Goal: Information Seeking & Learning: Check status

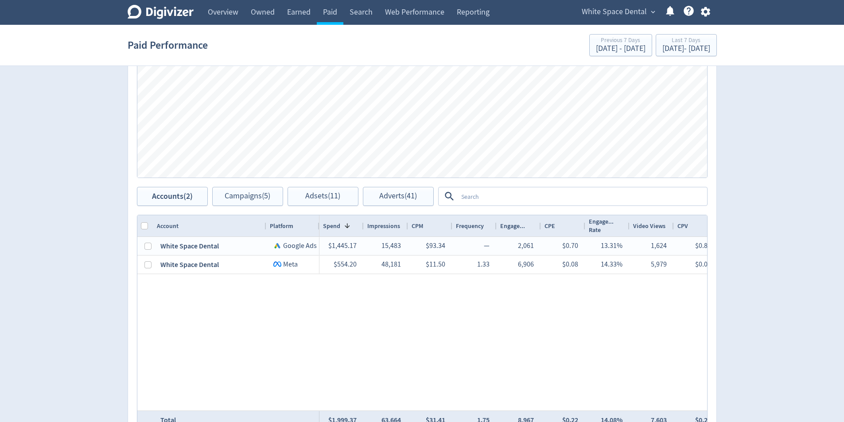
scroll to position [390, 0]
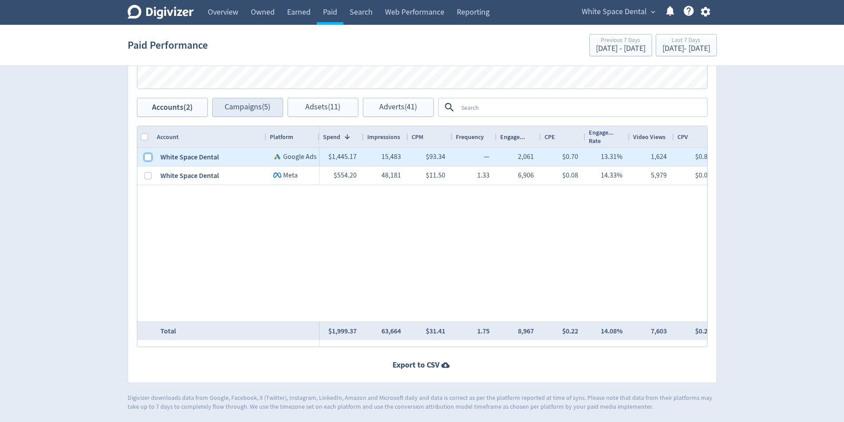
drag, startPoint x: 149, startPoint y: 156, endPoint x: 226, endPoint y: 101, distance: 94.2
click at [151, 155] on input "Press Space to toggle row selection (unchecked)" at bounding box center [147, 157] width 7 height 7
checkbox input "true"
checkbox input "false"
click at [226, 101] on button "Campaigns (4)" at bounding box center [247, 107] width 71 height 19
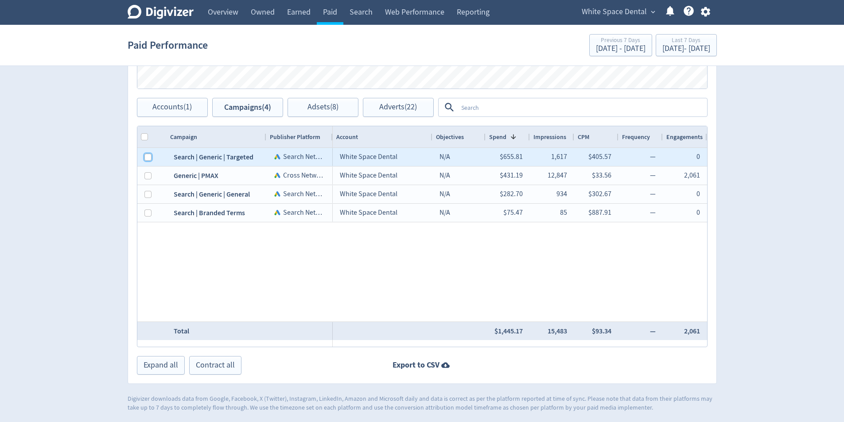
click at [151, 158] on input "Press Space to toggle row selection (unchecked)" at bounding box center [147, 157] width 7 height 7
checkbox input "true"
checkbox input "false"
click at [340, 117] on button "Adsets (4)" at bounding box center [323, 107] width 71 height 19
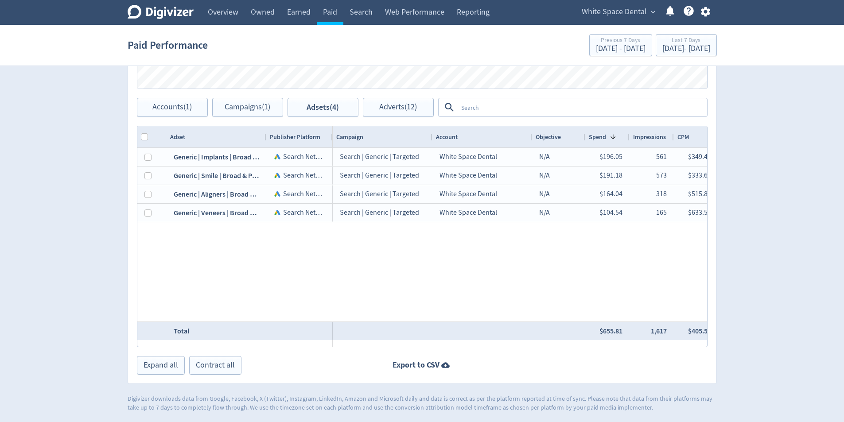
click at [266, 139] on div "Publisher Platform" at bounding box center [299, 136] width 66 height 21
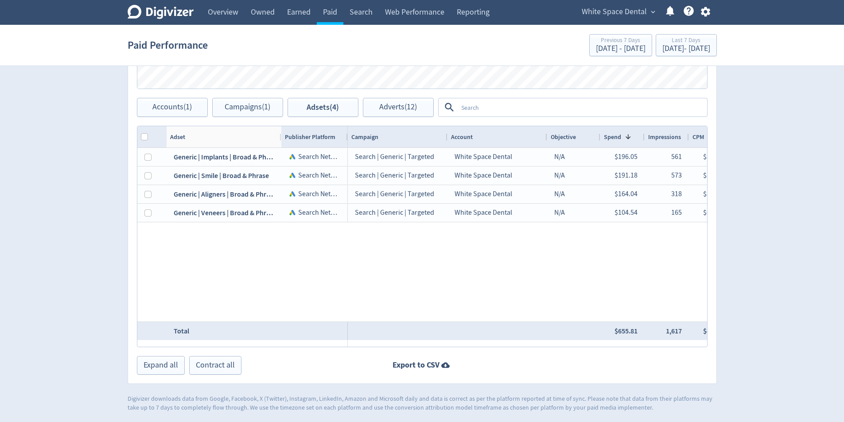
drag, startPoint x: 264, startPoint y: 140, endPoint x: 288, endPoint y: 172, distance: 40.3
click at [283, 143] on div at bounding box center [281, 136] width 4 height 21
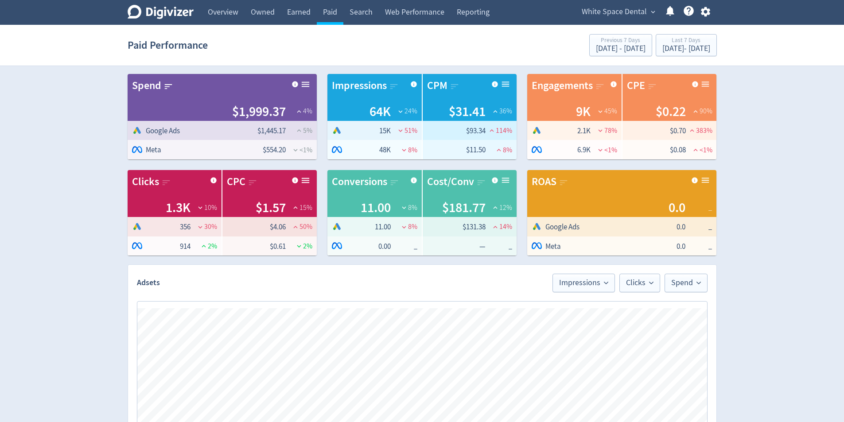
click at [783, 195] on div "Digivizer Logo [PERSON_NAME] Logo Overview Owned Earned Paid Search Web Perform…" at bounding box center [422, 401] width 844 height 802
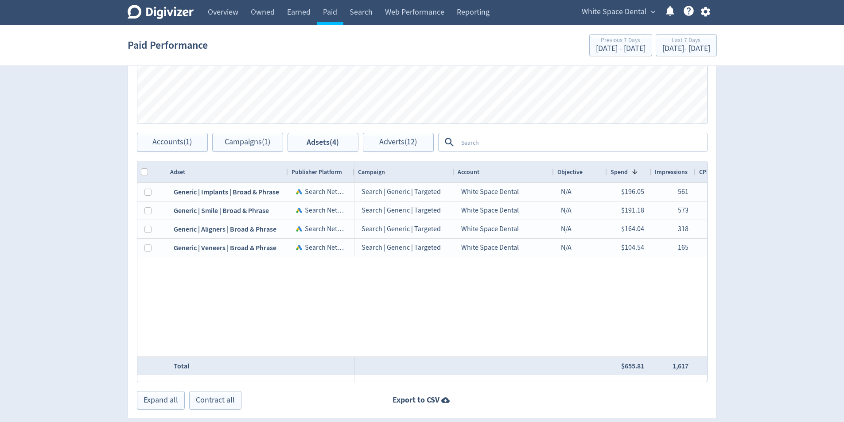
scroll to position [0, 1318]
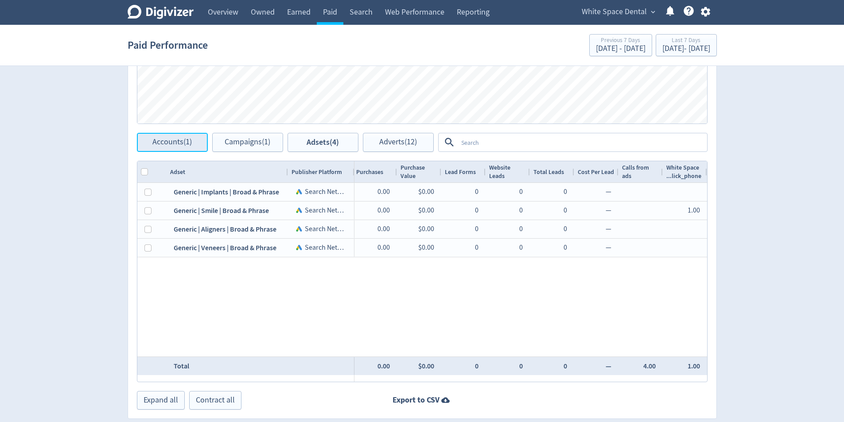
click at [190, 143] on span "Accounts (1)" at bounding box center [171, 142] width 39 height 8
checkbox input "false"
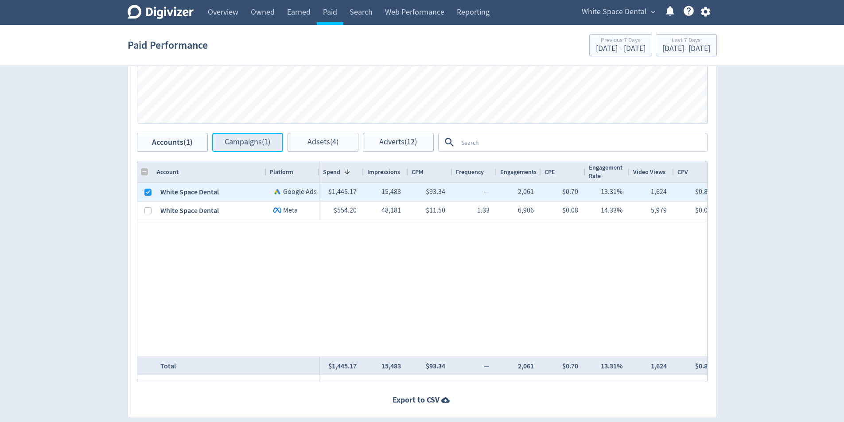
click at [251, 146] on span "Campaigns (1)" at bounding box center [248, 142] width 46 height 8
checkbox input "false"
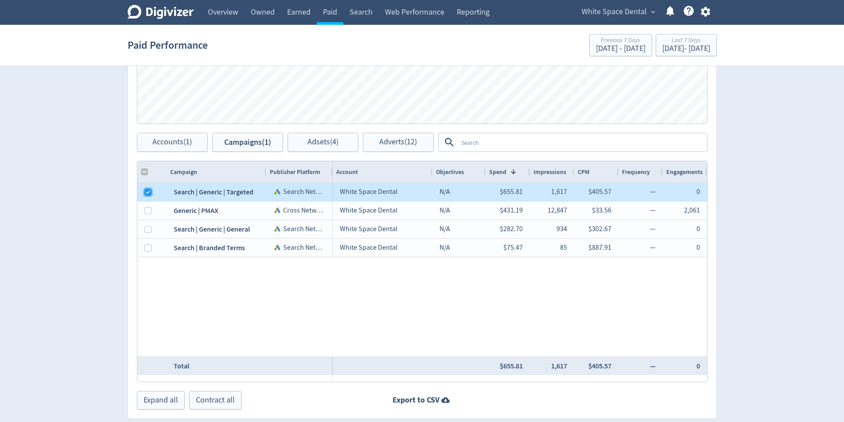
click at [145, 192] on input "Press Space to toggle row selection (checked)" at bounding box center [147, 192] width 7 height 7
checkbox input "false"
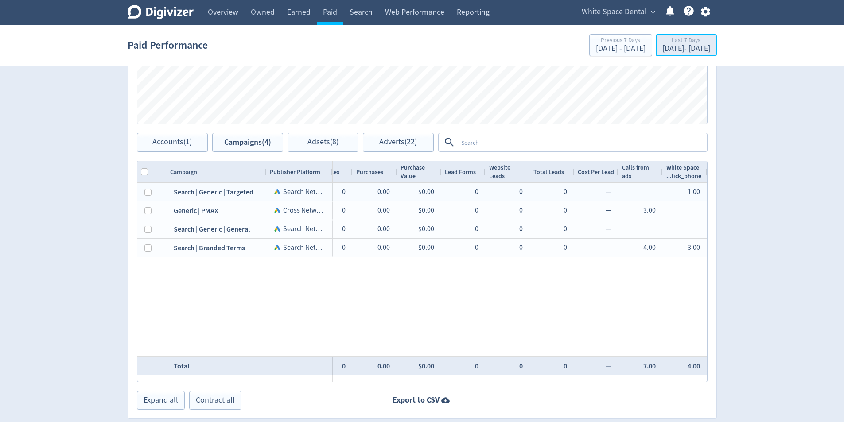
click at [686, 35] on button "Last 7 Days [DATE] - [DATE]" at bounding box center [686, 45] width 61 height 22
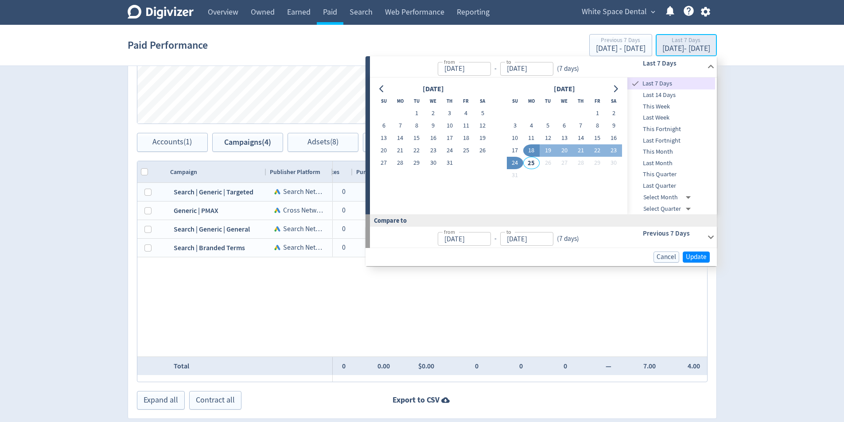
type input "[DATE]"
click at [437, 147] on button "23" at bounding box center [433, 150] width 16 height 12
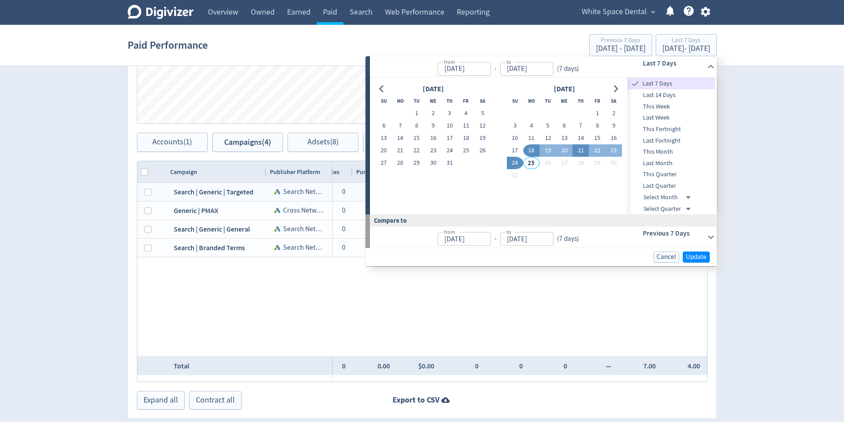
type input "[DATE]"
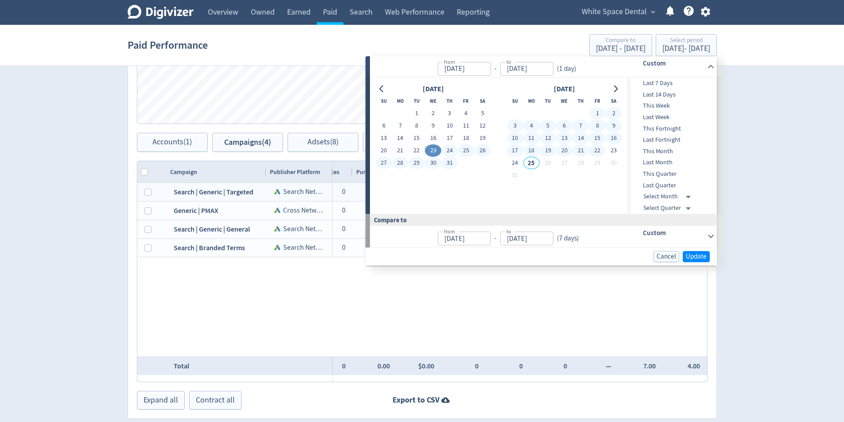
drag, startPoint x: 593, startPoint y: 150, endPoint x: 600, endPoint y: 156, distance: 8.8
click at [594, 150] on button "22" at bounding box center [597, 150] width 16 height 12
type input "[DATE]"
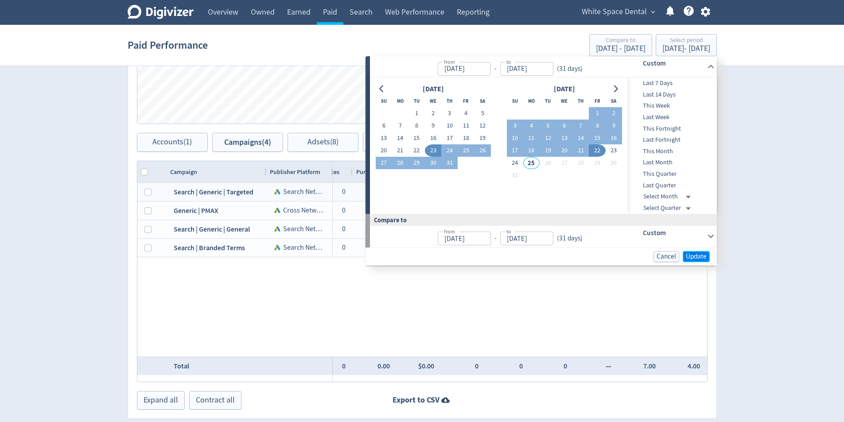
click at [700, 253] on span "Update" at bounding box center [696, 256] width 21 height 7
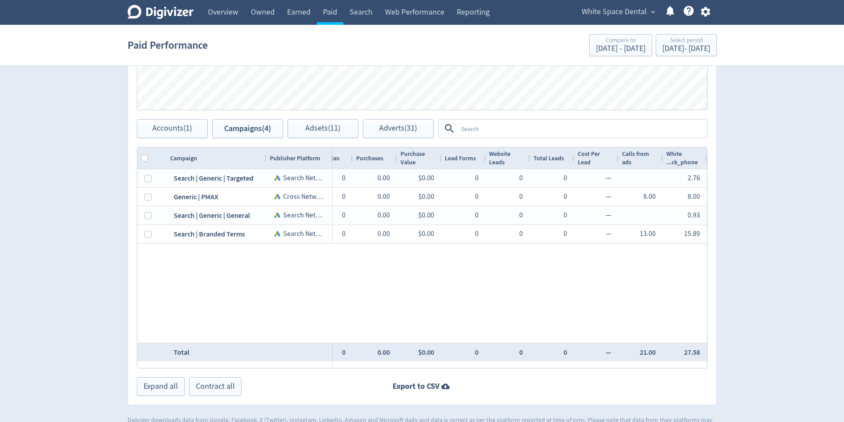
scroll to position [390, 0]
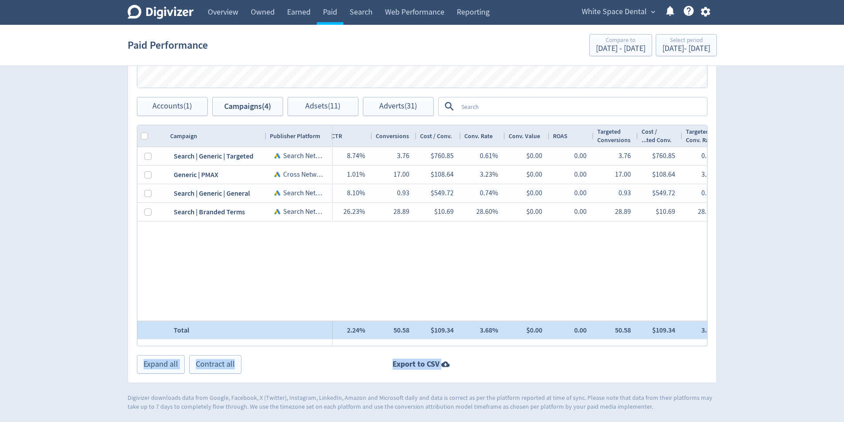
drag, startPoint x: 629, startPoint y: 350, endPoint x: 682, endPoint y: 327, distance: 58.0
click at [682, 327] on div "Campaigns Impressions Clicks Spend Spend Clicks Impressions Press Space or Ente…" at bounding box center [422, 128] width 589 height 509
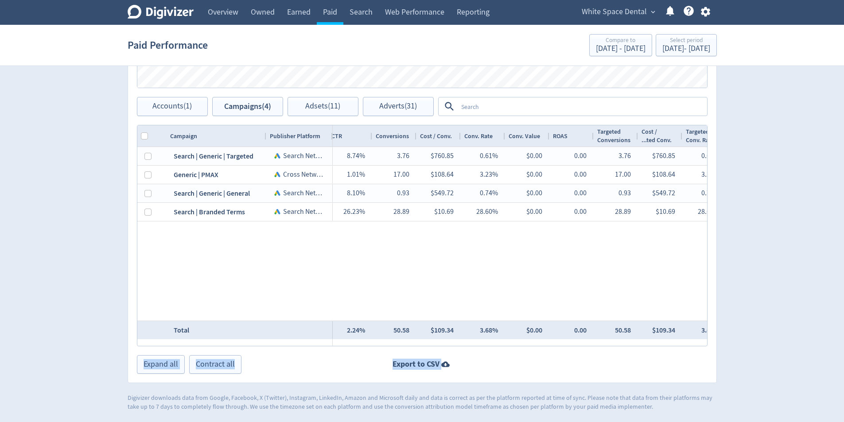
click at [552, 352] on div "Campaigns Impressions Clicks Spend Spend Clicks Impressions Press Space or Ente…" at bounding box center [422, 128] width 589 height 509
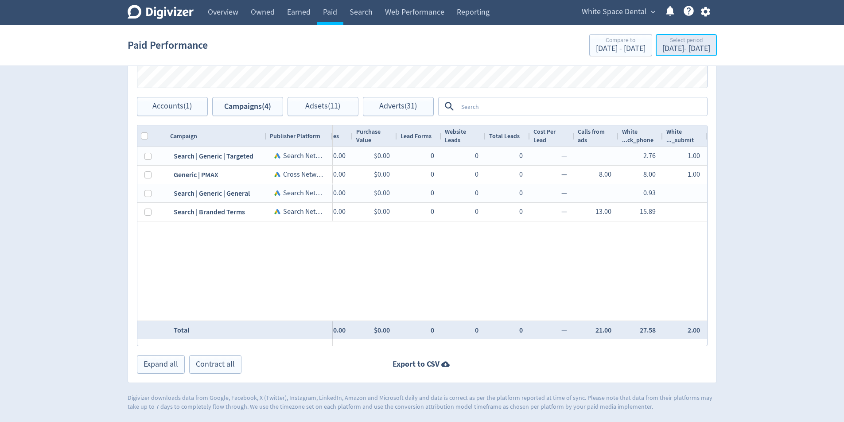
click at [678, 42] on div "Select period" at bounding box center [686, 41] width 48 height 8
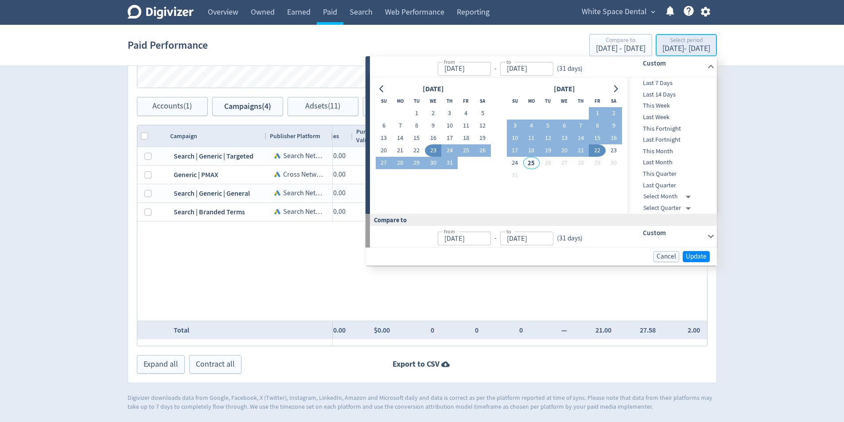
type input "[DATE]"
click at [551, 137] on button "12" at bounding box center [548, 138] width 16 height 12
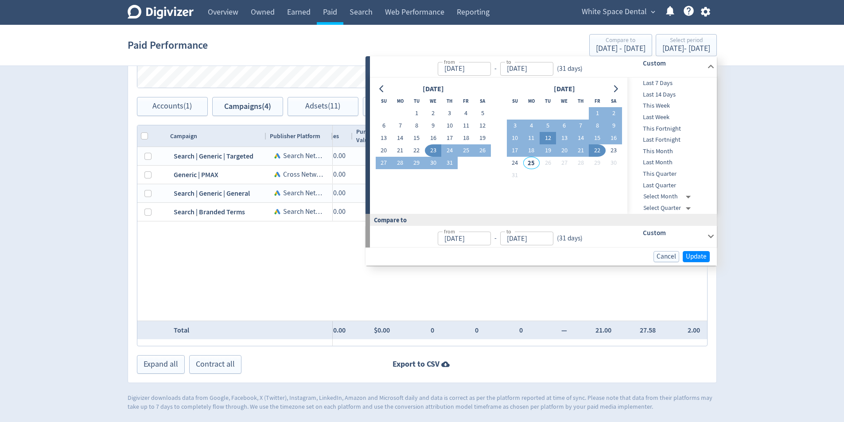
type input "[DATE]"
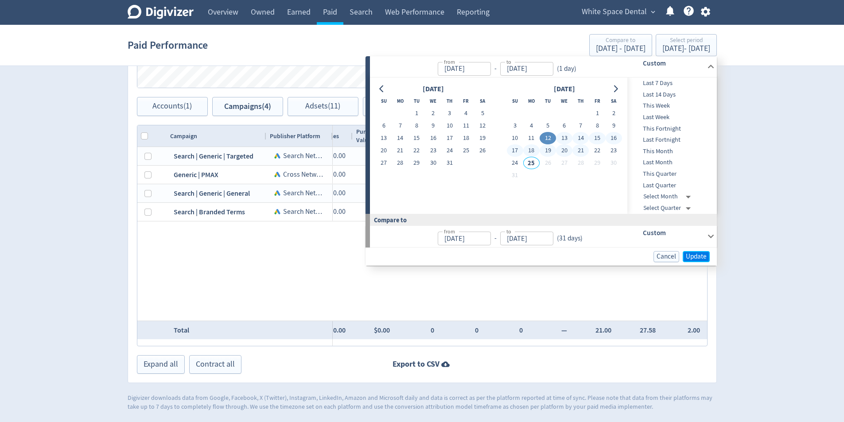
click at [700, 259] on span "Update" at bounding box center [696, 256] width 21 height 7
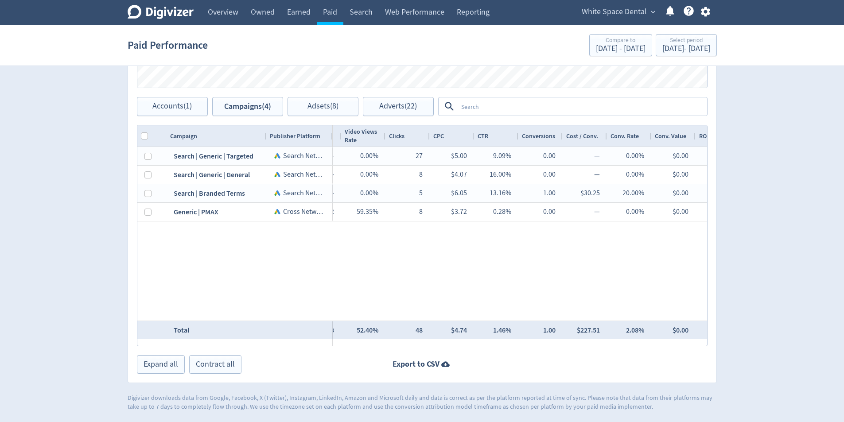
scroll to position [0, 615]
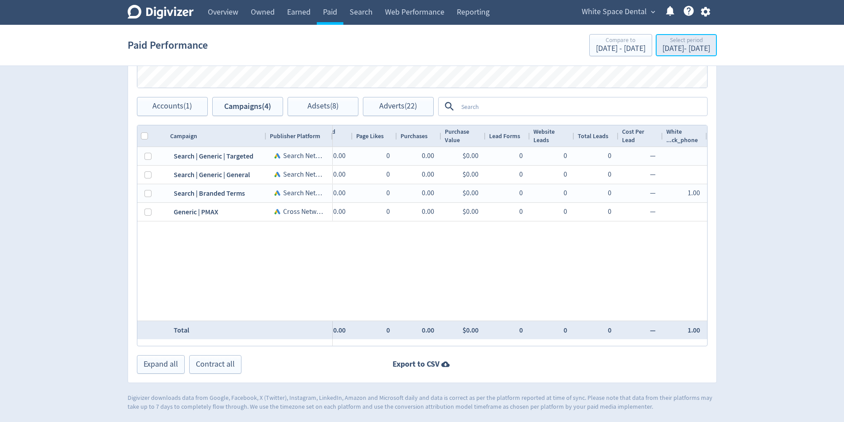
click at [662, 50] on div "[DATE] - [DATE]" at bounding box center [686, 49] width 48 height 8
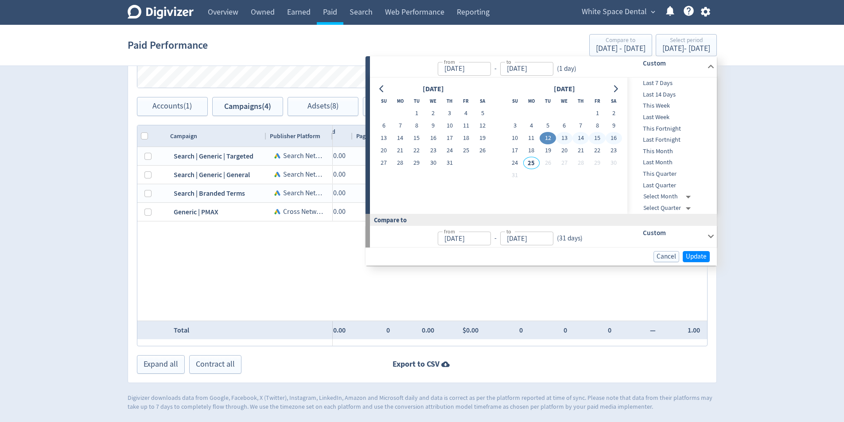
click at [612, 137] on button "16" at bounding box center [614, 138] width 16 height 12
type input "[DATE]"
click at [612, 137] on button "16" at bounding box center [614, 138] width 16 height 12
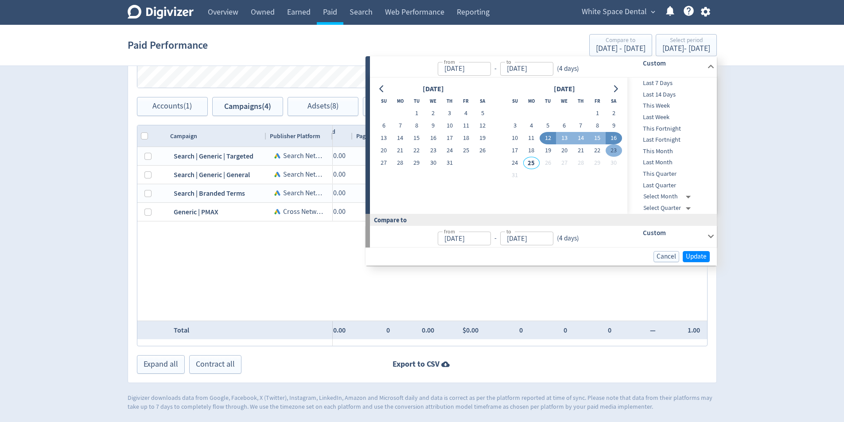
type input "[DATE]"
click at [701, 257] on span "Update" at bounding box center [696, 256] width 21 height 7
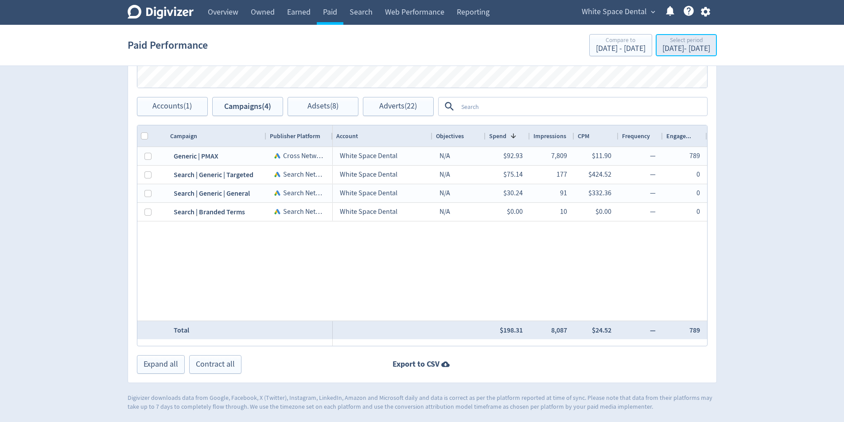
click at [679, 39] on div "Select period" at bounding box center [686, 41] width 48 height 8
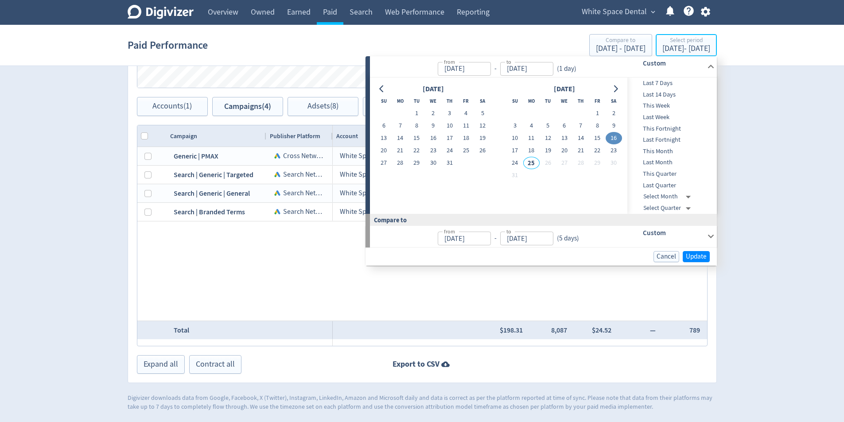
type input "[DATE]"
click at [427, 153] on button "23" at bounding box center [433, 150] width 16 height 12
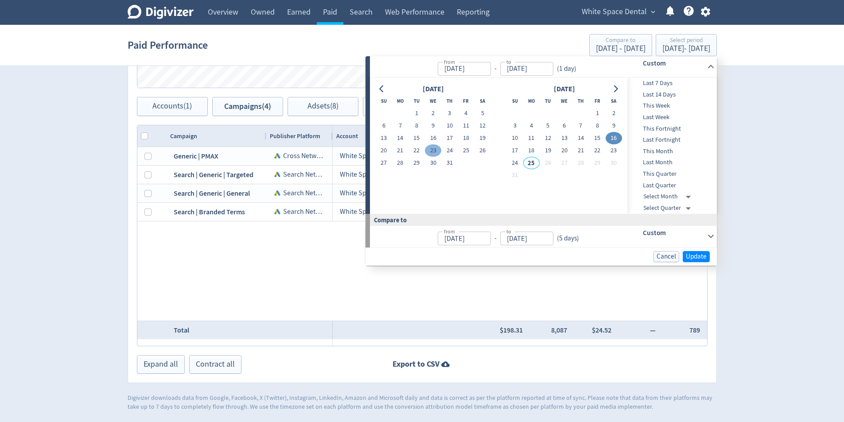
type input "[DATE]"
click at [386, 164] on button "27" at bounding box center [384, 163] width 16 height 12
type input "[DATE]"
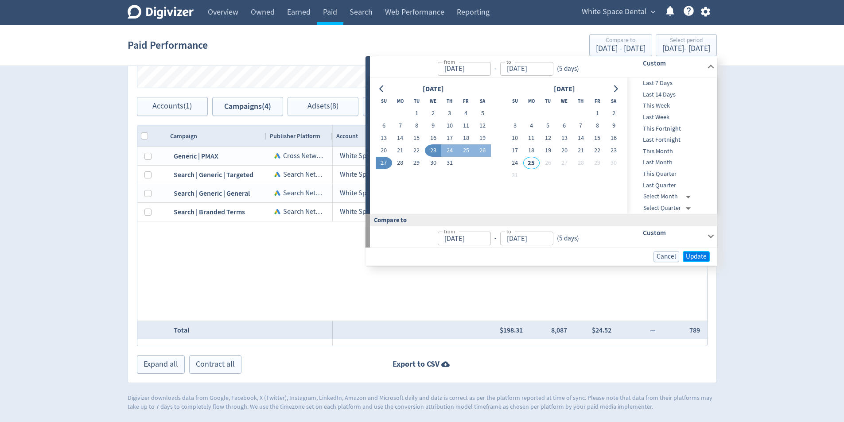
click at [694, 259] on span "Update" at bounding box center [696, 256] width 21 height 7
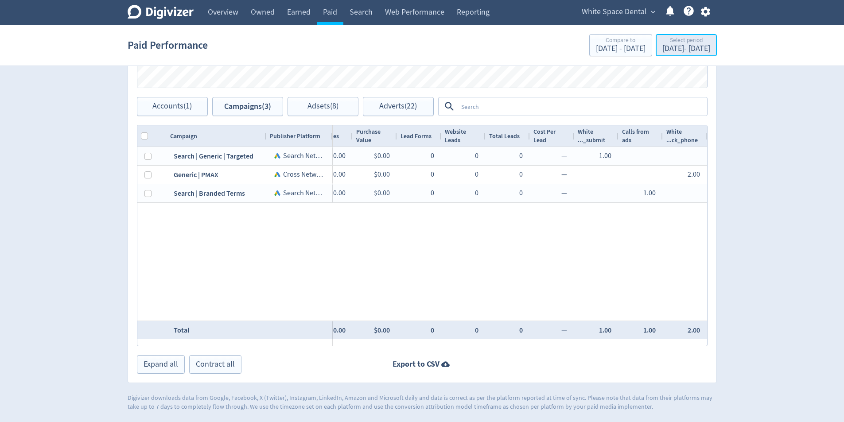
drag, startPoint x: 683, startPoint y: 48, endPoint x: 677, endPoint y: 55, distance: 9.1
click at [684, 47] on div "[DATE] - [DATE]" at bounding box center [686, 49] width 48 height 8
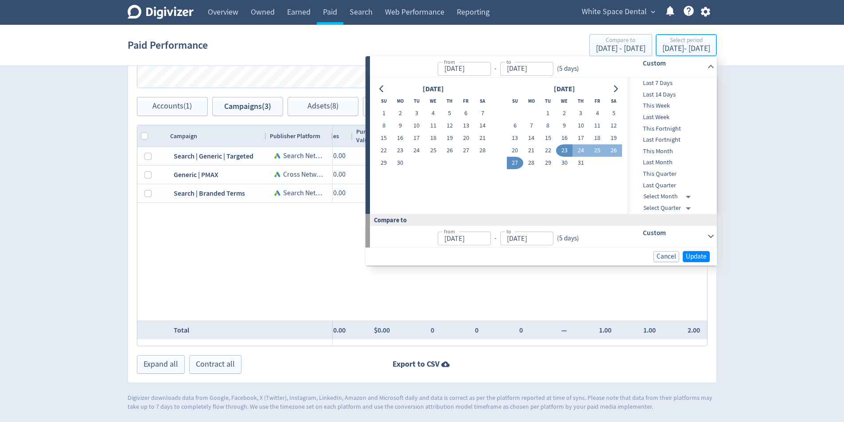
type input "[DATE]"
click at [564, 152] on button "23" at bounding box center [564, 150] width 16 height 12
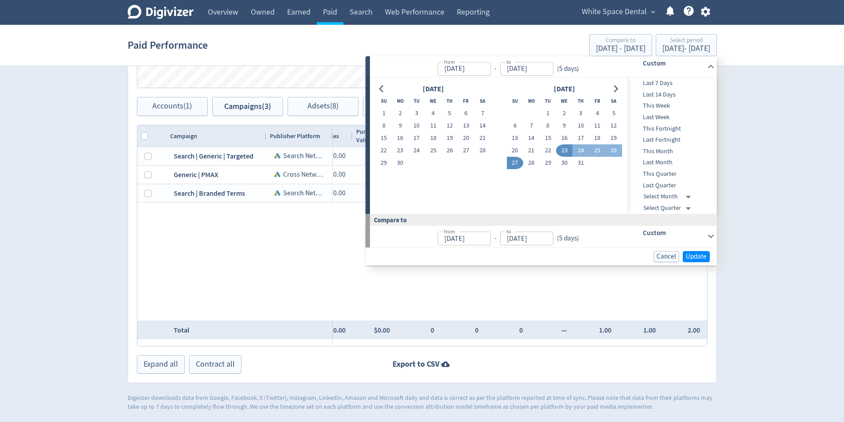
type input "[DATE]"
click at [705, 257] on span "Update" at bounding box center [696, 256] width 21 height 7
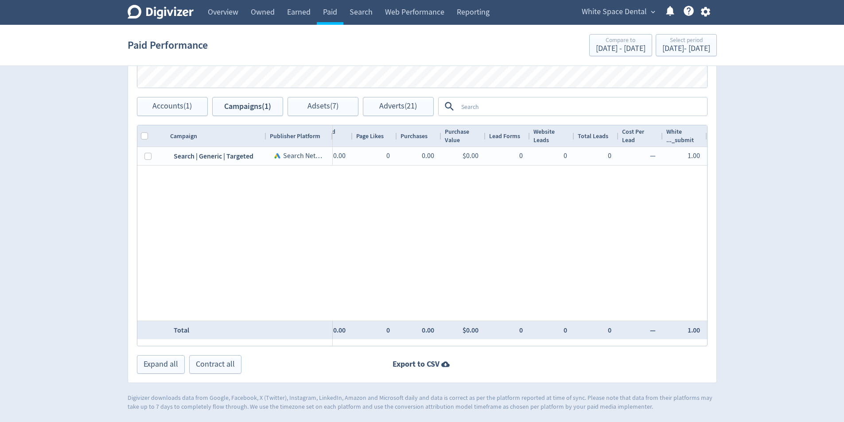
drag, startPoint x: 435, startPoint y: 348, endPoint x: 455, endPoint y: 350, distance: 20.0
click at [455, 350] on div "Campaigns Impressions Clicks Spend Spend Clicks Impressions Press Space or Ente…" at bounding box center [422, 128] width 589 height 509
drag, startPoint x: 795, startPoint y: 313, endPoint x: 738, endPoint y: 281, distance: 65.7
click at [794, 312] on div "Digivizer Logo [PERSON_NAME] Logo Overview Owned Earned Paid Search Web Perform…" at bounding box center [422, 11] width 844 height 802
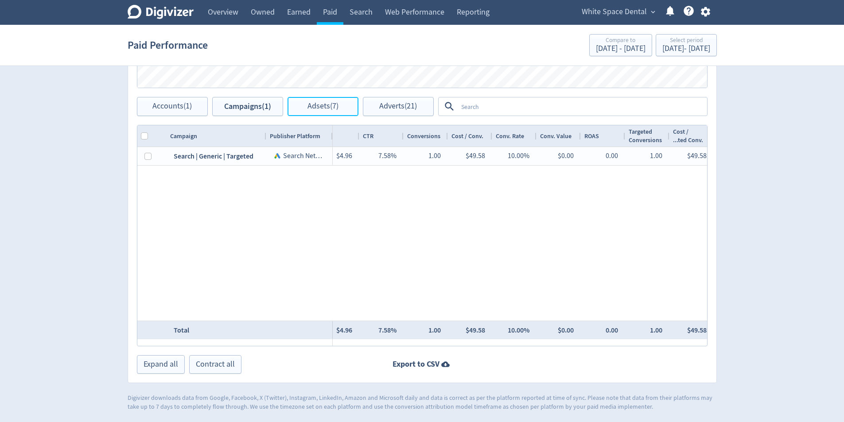
drag, startPoint x: 313, startPoint y: 108, endPoint x: 319, endPoint y: 148, distance: 41.3
click at [313, 108] on span "Adsets (7)" at bounding box center [323, 106] width 31 height 8
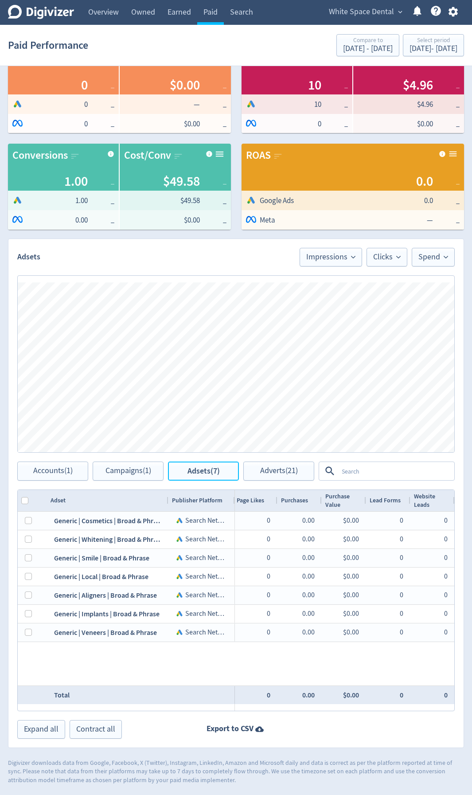
scroll to position [0, 1407]
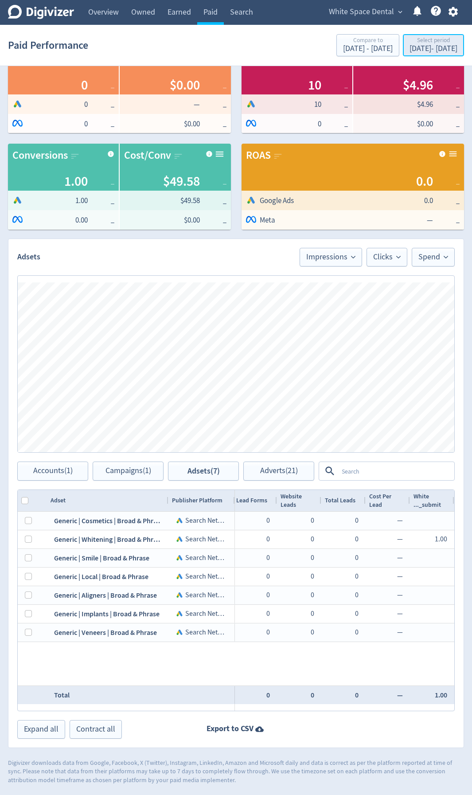
click at [414, 45] on div "[DATE] - [DATE]" at bounding box center [433, 49] width 48 height 8
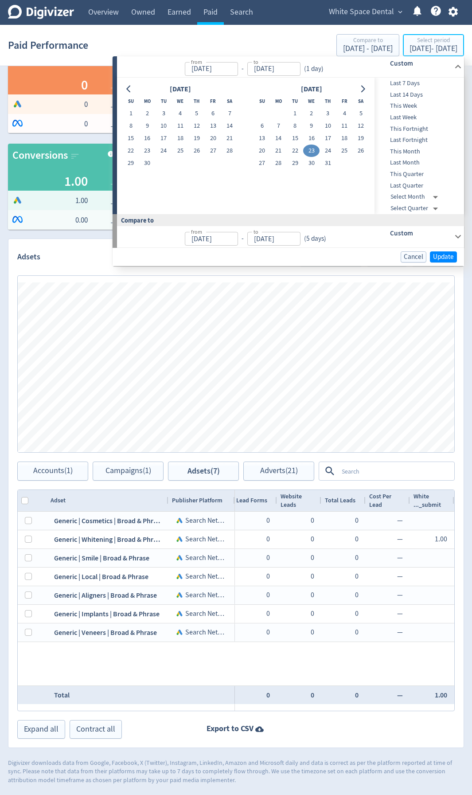
type input "[DATE]"
click at [330, 149] on button "24" at bounding box center [327, 150] width 16 height 12
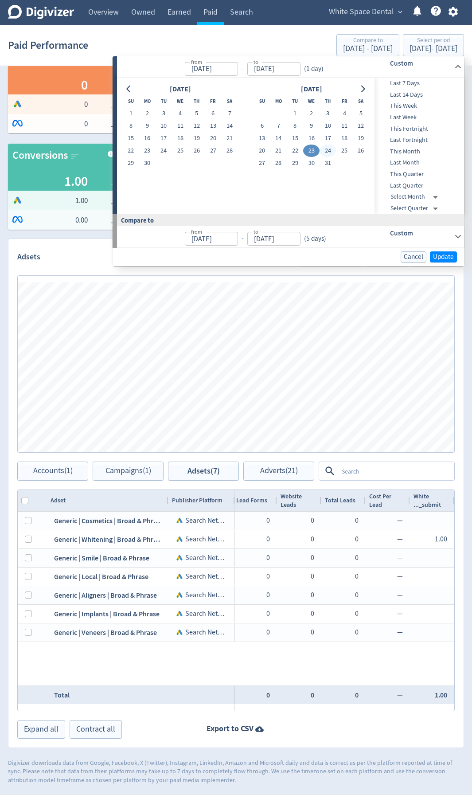
type input "[DATE]"
click at [326, 164] on button "31" at bounding box center [327, 163] width 16 height 12
type input "[DATE]"
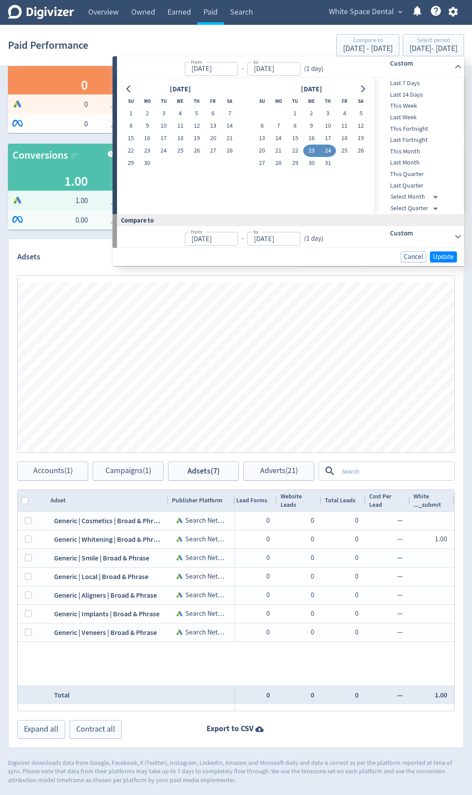
type input "[DATE]"
click at [333, 152] on button "24" at bounding box center [327, 150] width 16 height 12
type input "[DATE]"
click at [328, 164] on button "31" at bounding box center [327, 163] width 16 height 12
type input "[DATE]"
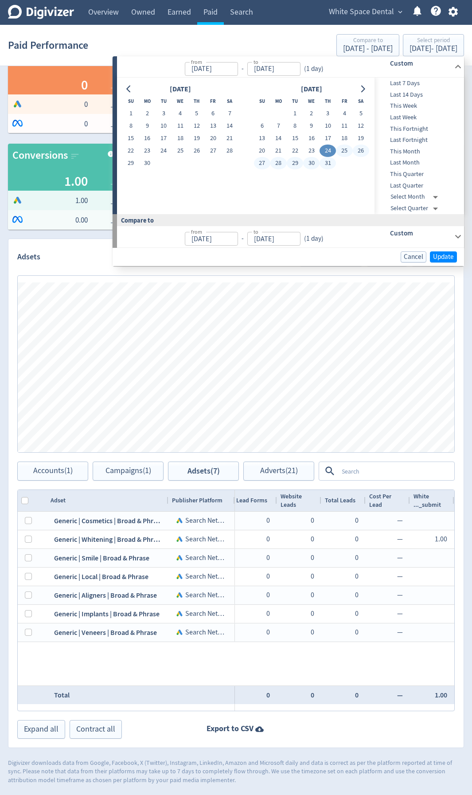
type input "[DATE]"
click at [444, 255] on span "Update" at bounding box center [443, 256] width 21 height 7
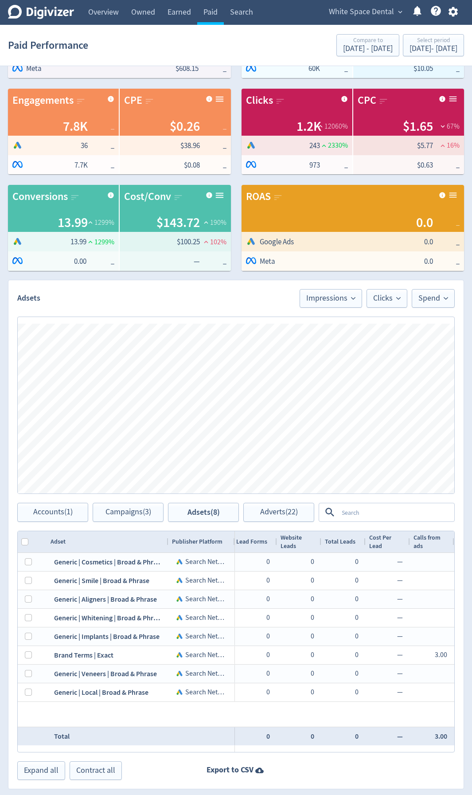
scroll to position [109, 0]
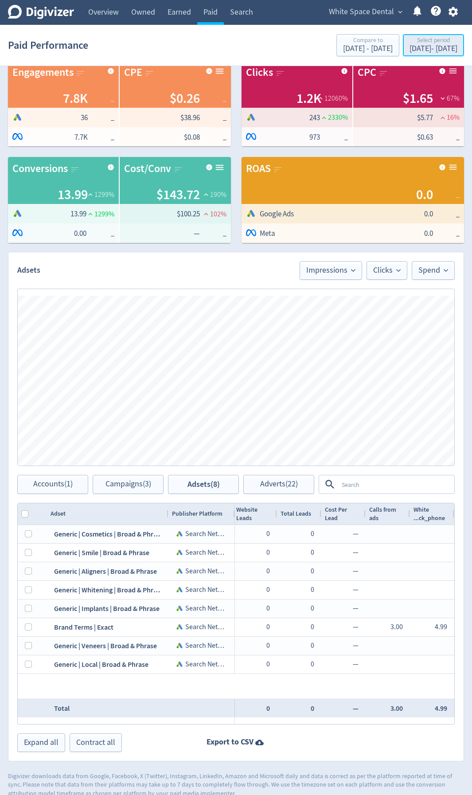
click at [409, 47] on div "[DATE] - [DATE]" at bounding box center [433, 49] width 48 height 8
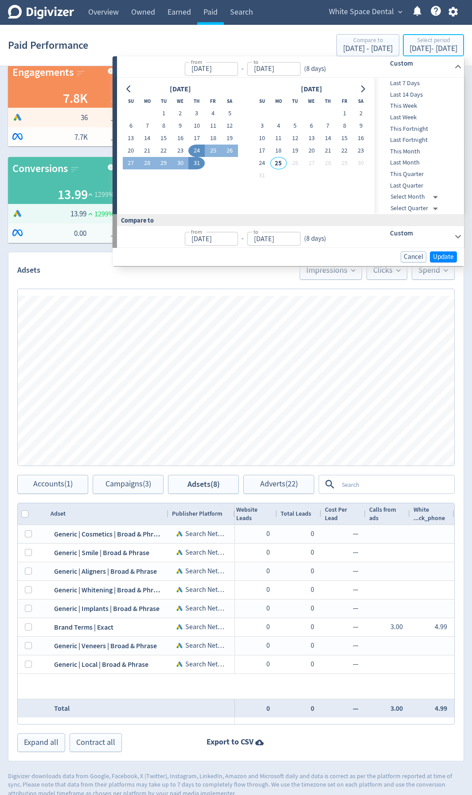
type input "[DATE]"
click at [346, 116] on button "1" at bounding box center [344, 113] width 16 height 12
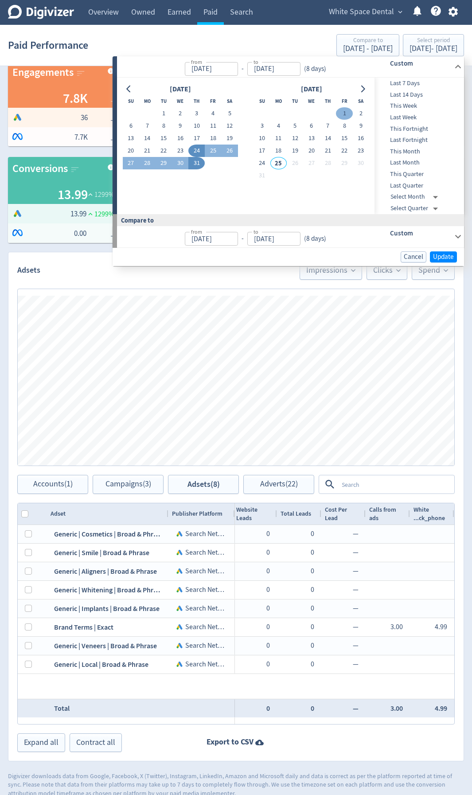
type input "[DATE]"
click at [331, 125] on button "7" at bounding box center [327, 126] width 16 height 12
type input "[DATE]"
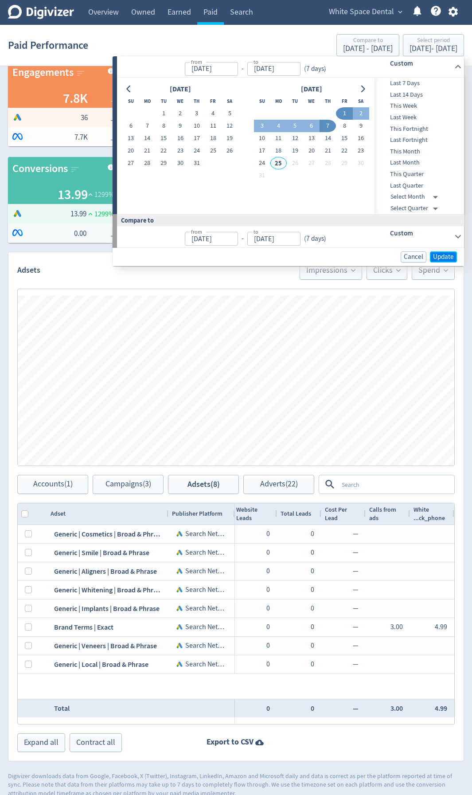
click at [441, 256] on span "Update" at bounding box center [443, 256] width 21 height 7
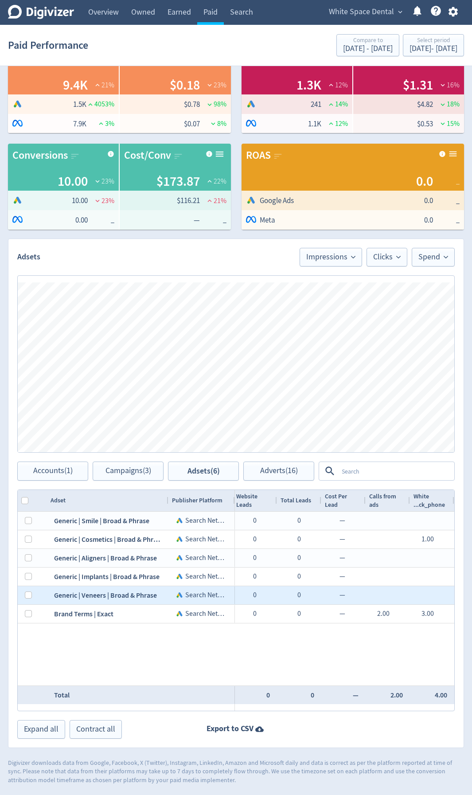
scroll to position [0, 1488]
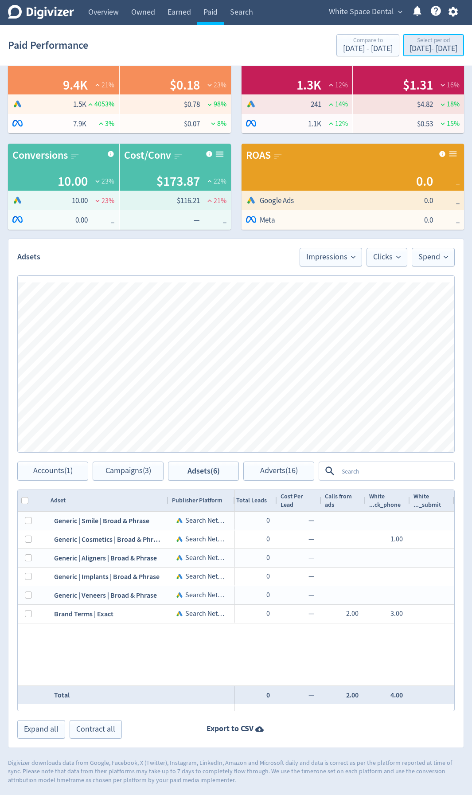
click at [434, 43] on div "Select period" at bounding box center [433, 41] width 48 height 8
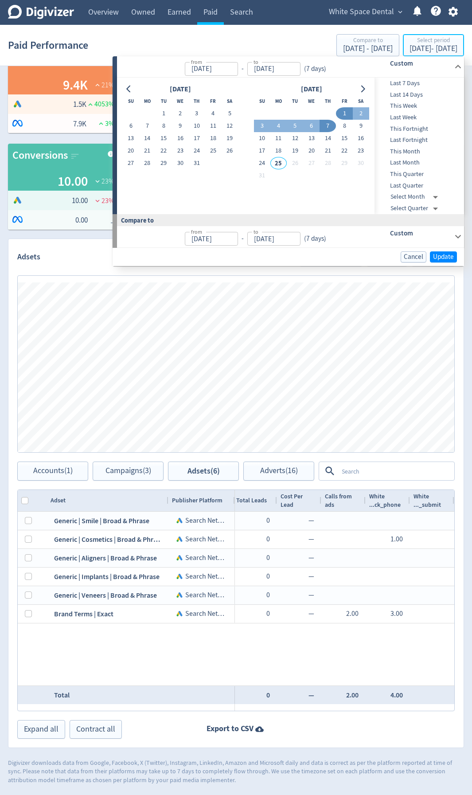
type input "[DATE]"
click at [339, 129] on button "8" at bounding box center [344, 126] width 16 height 12
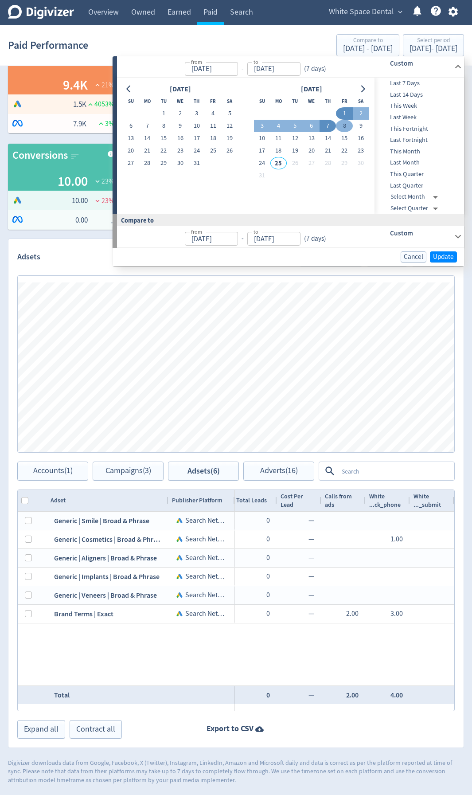
type input "[DATE]"
click at [331, 138] on button "14" at bounding box center [327, 138] width 16 height 12
type input "[DATE]"
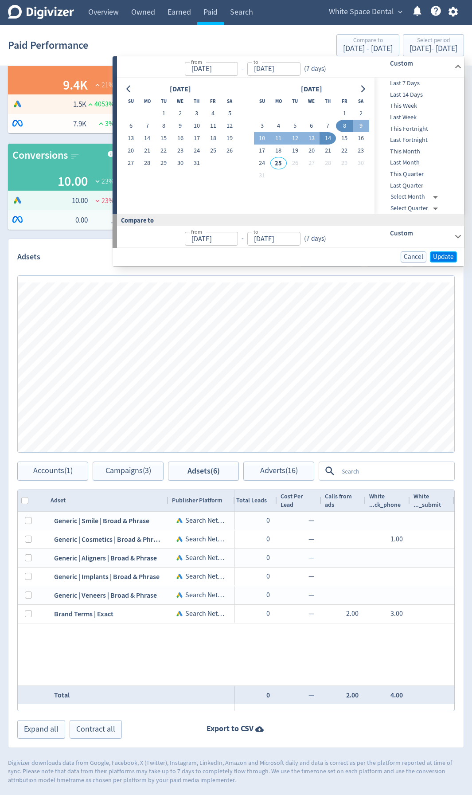
click at [440, 254] on span "Update" at bounding box center [443, 256] width 21 height 7
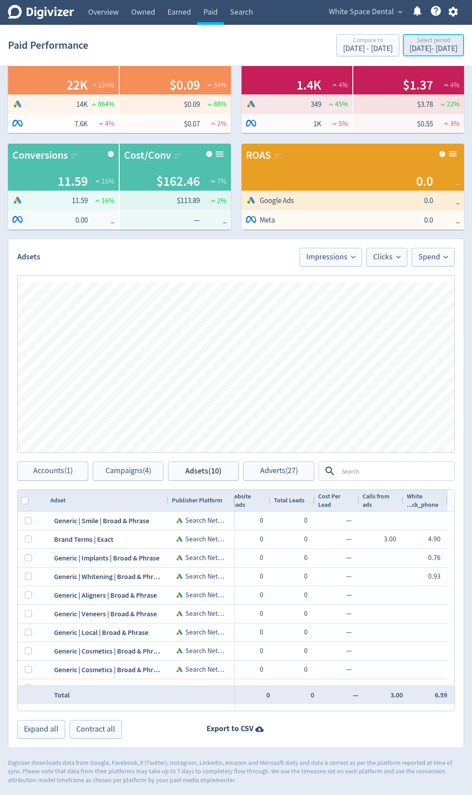
click at [414, 35] on button "Select period [DATE] - [DATE]" at bounding box center [433, 45] width 61 height 22
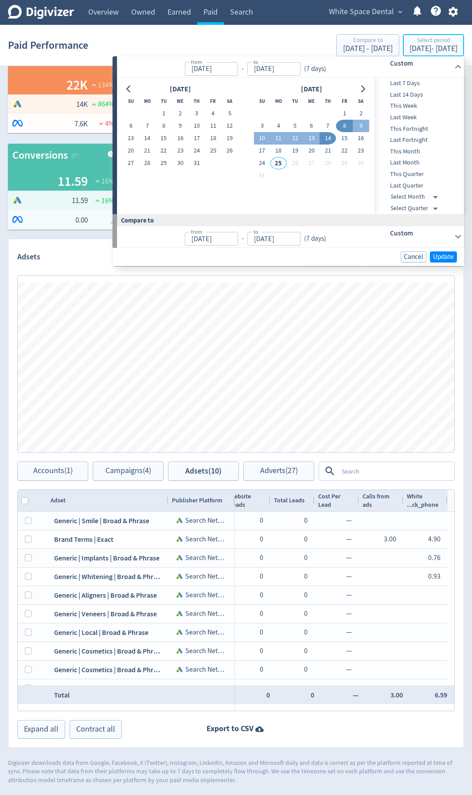
type input "[DATE]"
click at [346, 137] on button "15" at bounding box center [344, 138] width 16 height 12
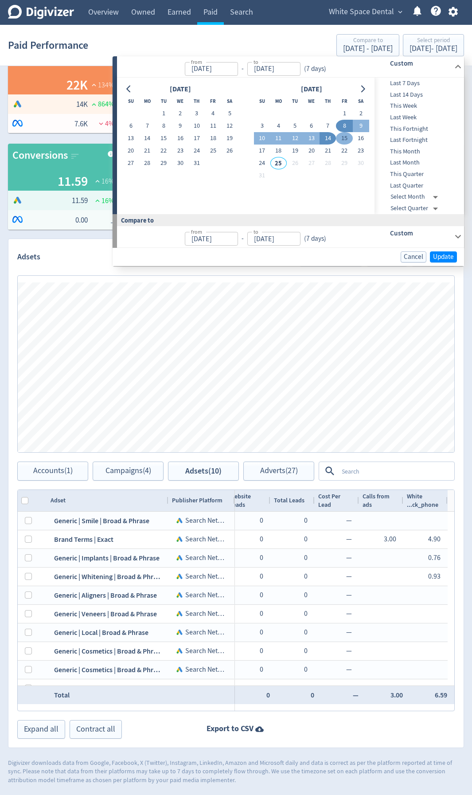
type input "[DATE]"
click at [346, 149] on button "22" at bounding box center [344, 150] width 16 height 12
type input "[DATE]"
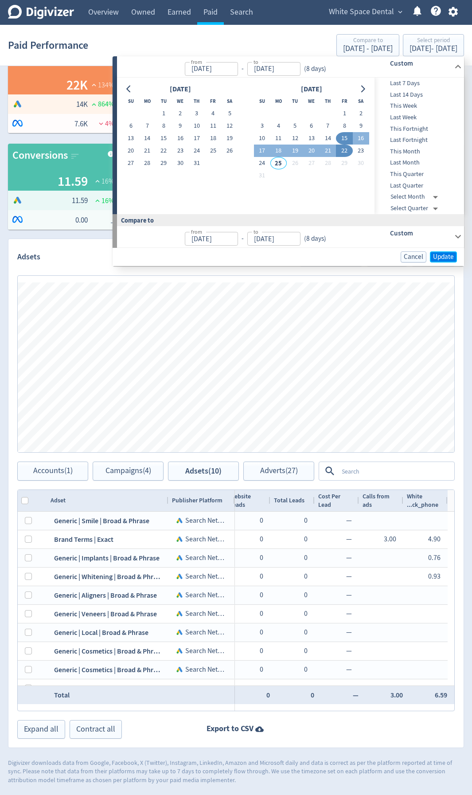
click at [443, 258] on span "Update" at bounding box center [443, 256] width 21 height 7
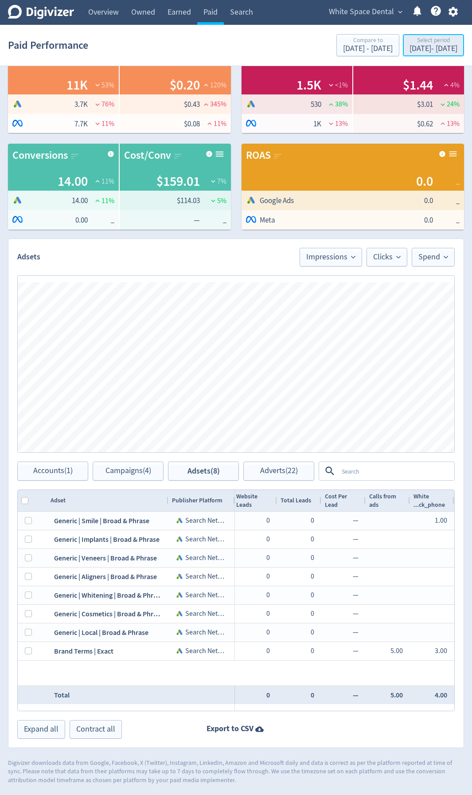
click at [428, 45] on div "[DATE] - [DATE]" at bounding box center [433, 49] width 48 height 8
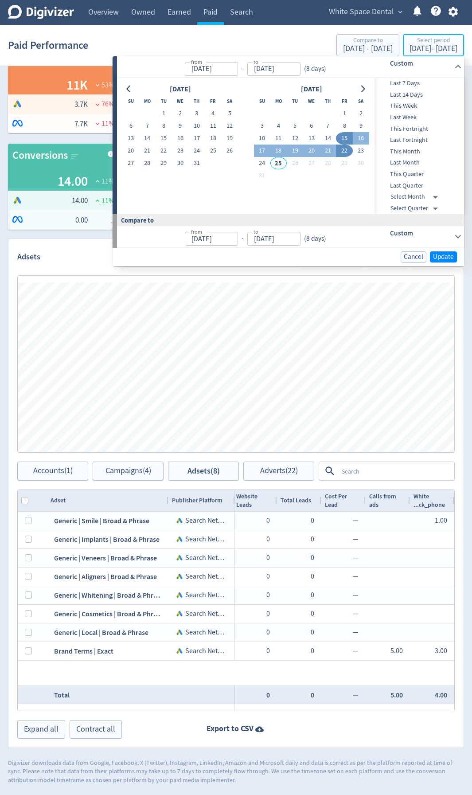
type input "[DATE]"
click at [183, 151] on button "23" at bounding box center [180, 150] width 16 height 12
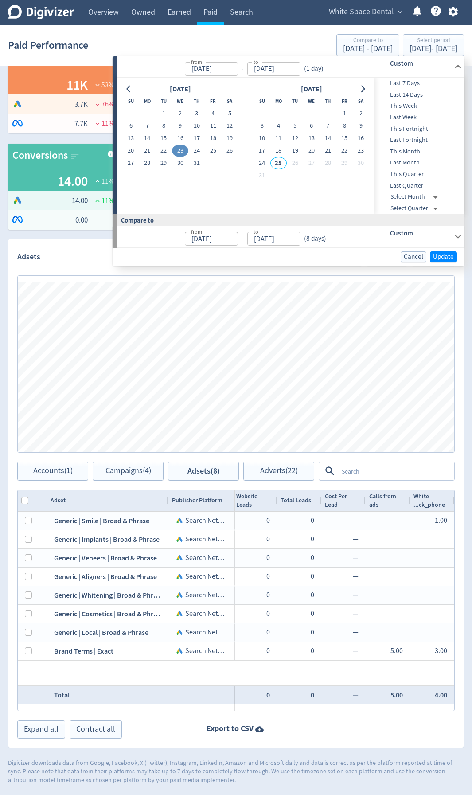
type input "[DATE]"
click at [198, 151] on button "24" at bounding box center [196, 150] width 16 height 12
type input "[DATE]"
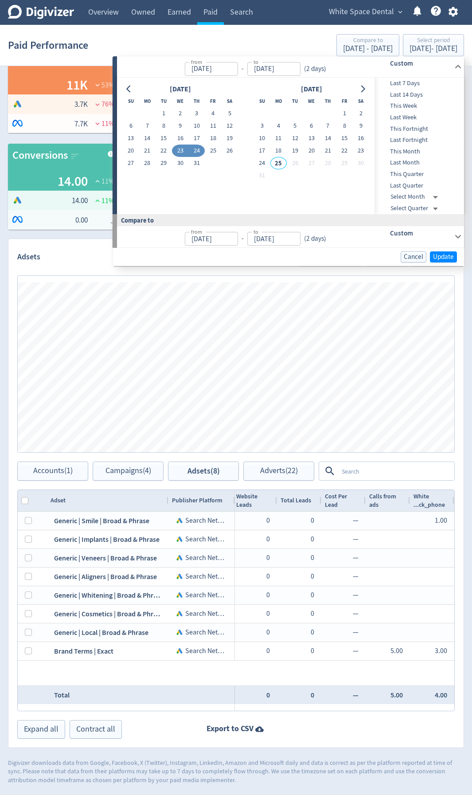
click at [197, 151] on button "24" at bounding box center [196, 150] width 16 height 12
type input "[DATE]"
click at [198, 163] on button "31" at bounding box center [196, 163] width 16 height 12
type input "[DATE]"
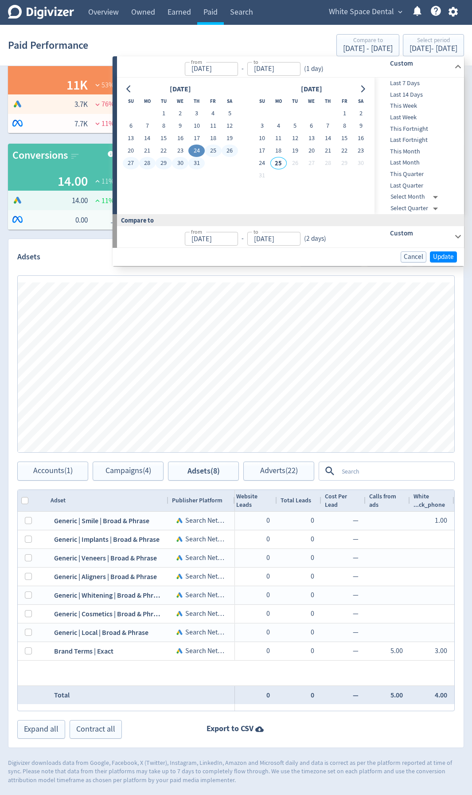
type input "[DATE]"
click at [449, 257] on span "Update" at bounding box center [443, 256] width 21 height 7
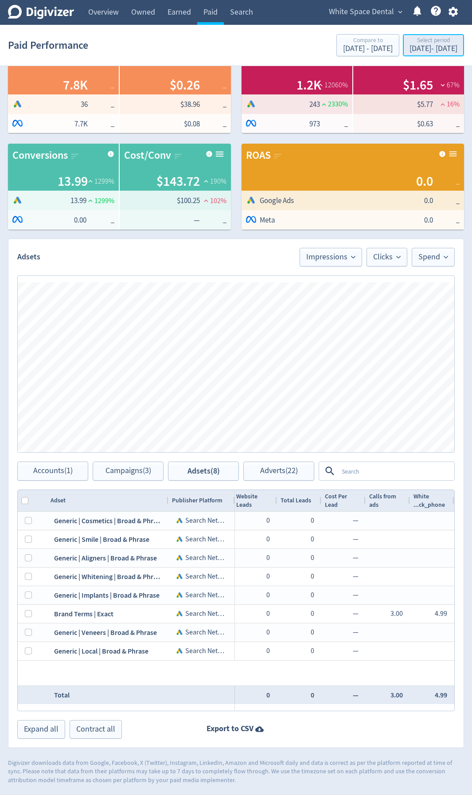
click at [414, 42] on div "Select period" at bounding box center [433, 41] width 48 height 8
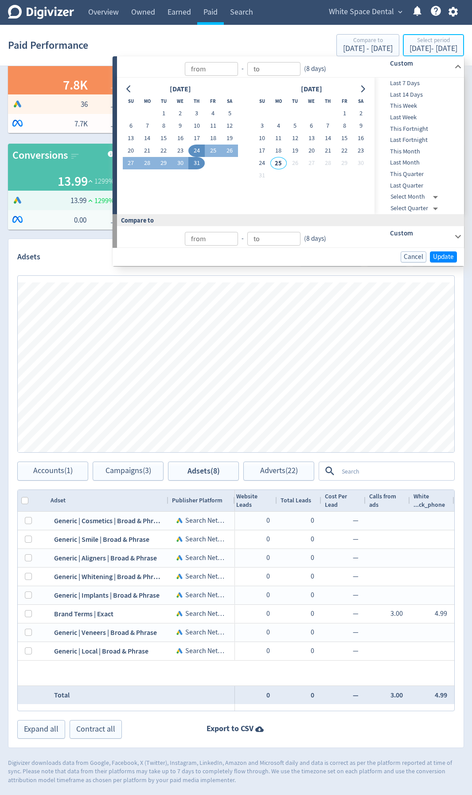
type input "[DATE]"
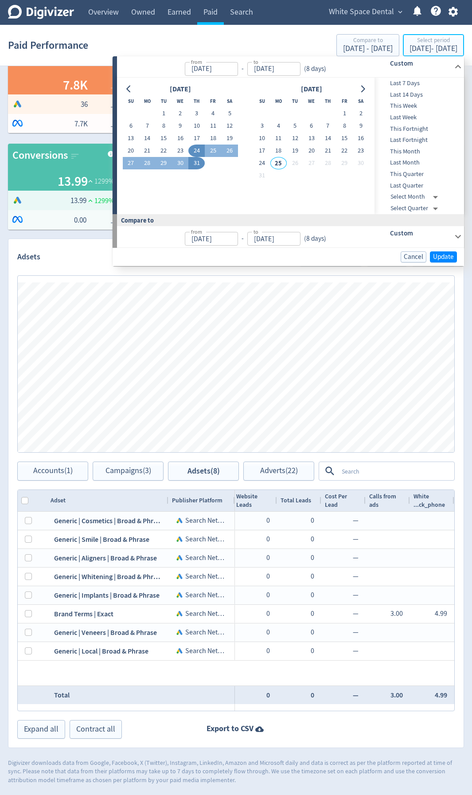
type input "[DATE]"
click at [181, 147] on button "23" at bounding box center [180, 150] width 16 height 12
type input "[DATE]"
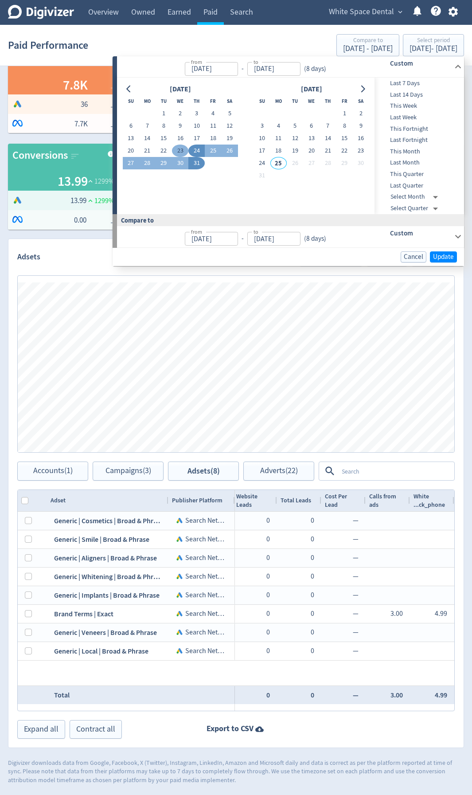
type input "[DATE]"
drag, startPoint x: 444, startPoint y: 253, endPoint x: 478, endPoint y: 276, distance: 40.9
click at [444, 253] on span "Update" at bounding box center [443, 256] width 21 height 7
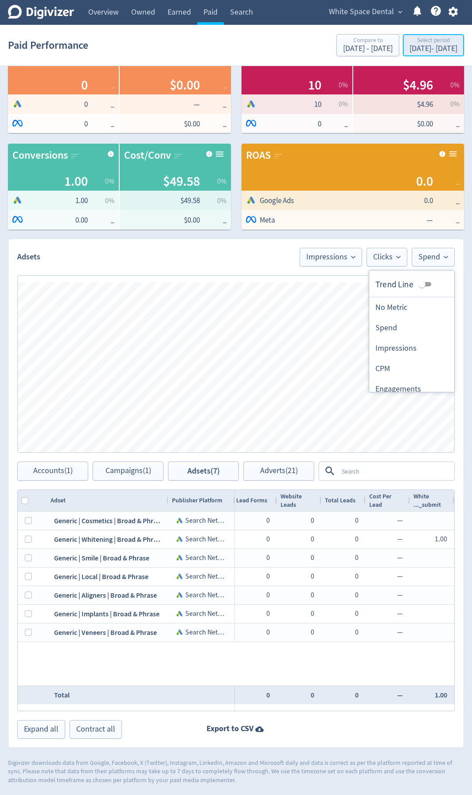
click at [416, 53] on div "[DATE] - [DATE]" at bounding box center [433, 49] width 48 height 8
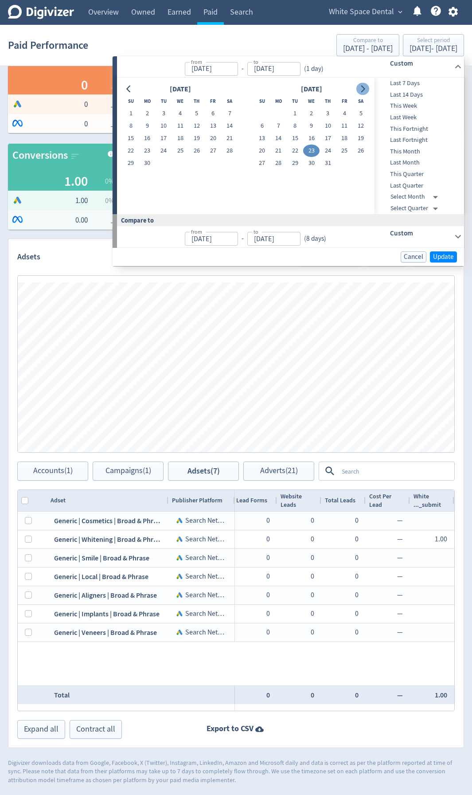
click at [358, 90] on button "Go to next month" at bounding box center [362, 89] width 13 height 12
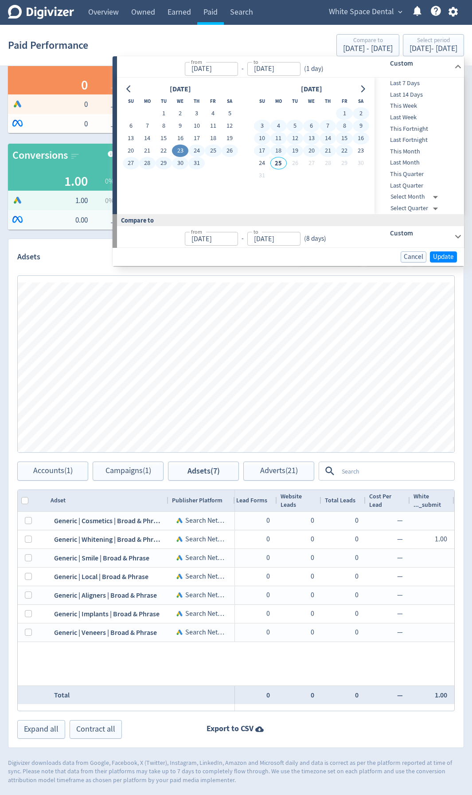
click at [343, 150] on button "22" at bounding box center [344, 150] width 16 height 12
type input "[DATE]"
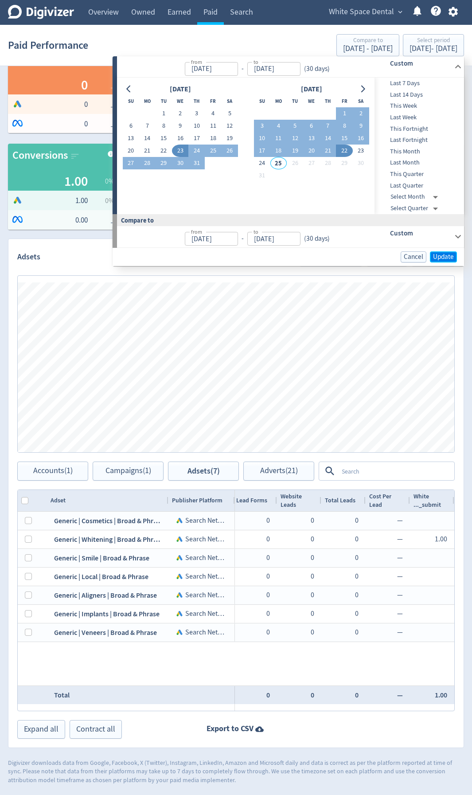
click at [444, 254] on span "Update" at bounding box center [443, 256] width 21 height 7
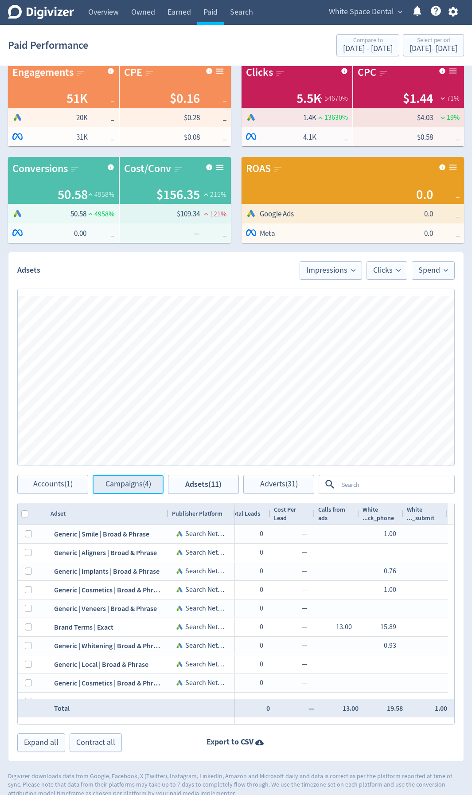
click at [148, 422] on span "Campaigns (4)" at bounding box center [128, 484] width 46 height 8
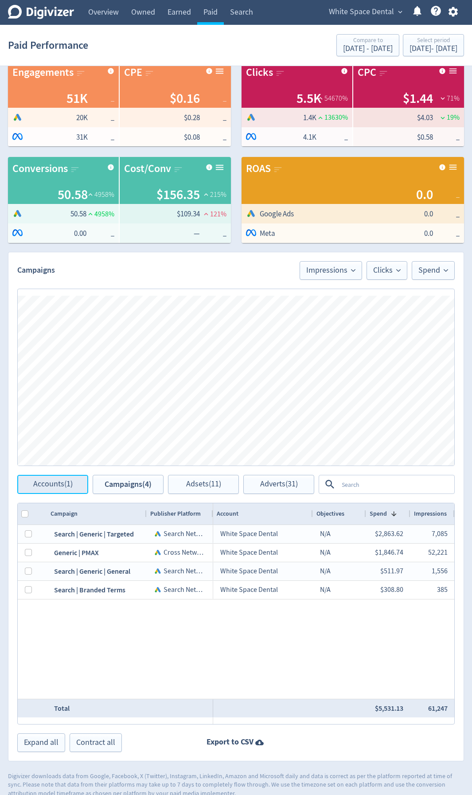
click at [62, 422] on span "Accounts (1)" at bounding box center [52, 484] width 39 height 8
checkbox input "false"
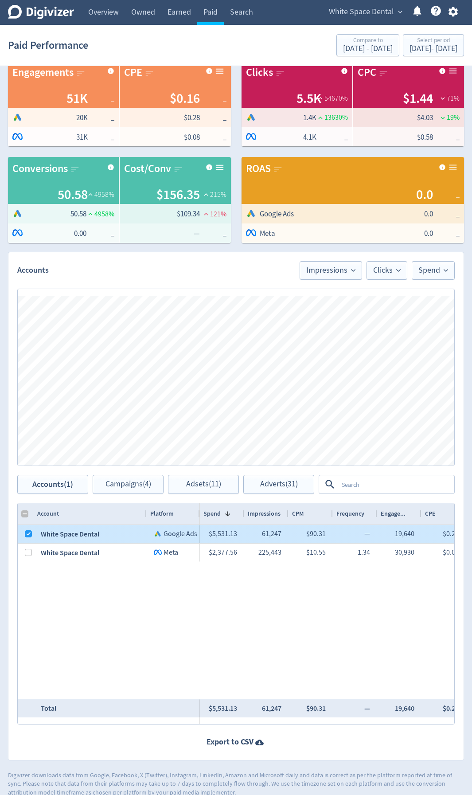
click at [24, 422] on div at bounding box center [26, 534] width 16 height 18
click at [25, 422] on input "Press Space to toggle row selection (checked)" at bounding box center [28, 533] width 7 height 7
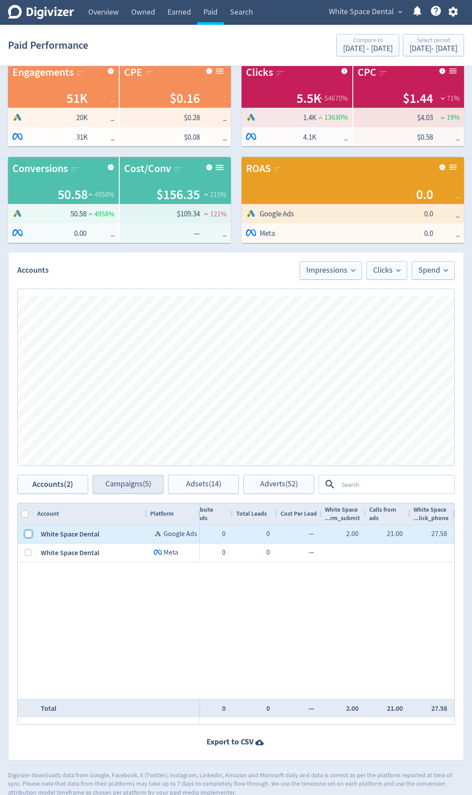
drag, startPoint x: 30, startPoint y: 534, endPoint x: 130, endPoint y: 486, distance: 111.2
click at [30, 422] on input "Press Space to toggle row selection (unchecked)" at bounding box center [28, 533] width 7 height 7
checkbox input "true"
checkbox input "false"
click at [130, 422] on span "Campaigns (4)" at bounding box center [128, 484] width 46 height 8
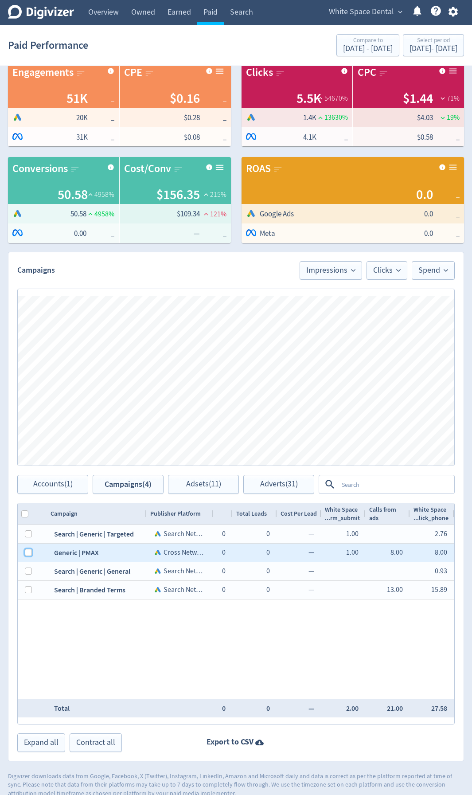
click at [27, 422] on input "Press Space to toggle row selection (unchecked)" at bounding box center [28, 552] width 7 height 7
checkbox input "true"
checkbox input "false"
click at [410, 52] on div "[DATE] - [DATE]" at bounding box center [433, 49] width 48 height 8
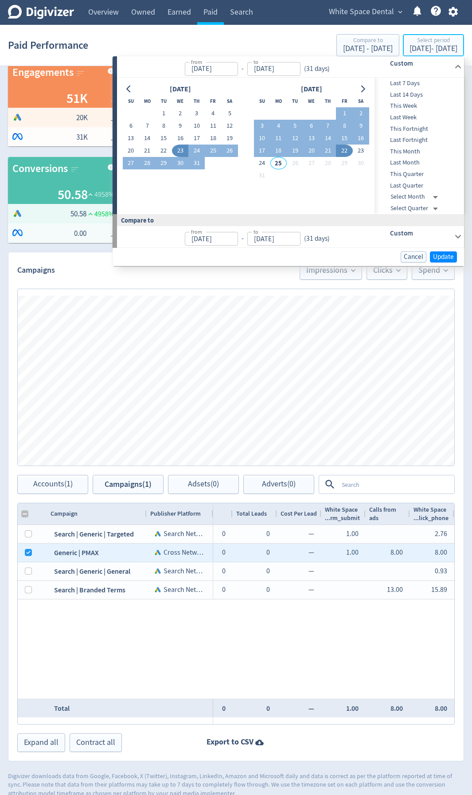
type input "[DATE]"
click at [188, 149] on button "23" at bounding box center [180, 150] width 16 height 12
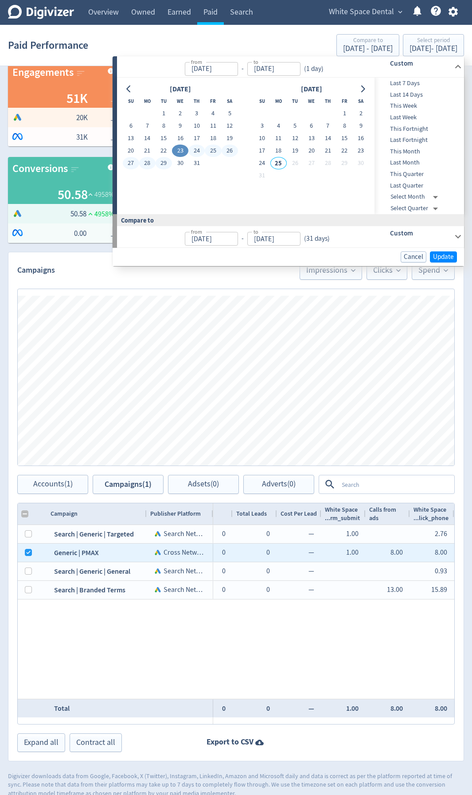
click at [167, 162] on button "29" at bounding box center [164, 163] width 16 height 12
type input "[DATE]"
click at [436, 259] on span "Update" at bounding box center [443, 256] width 21 height 7
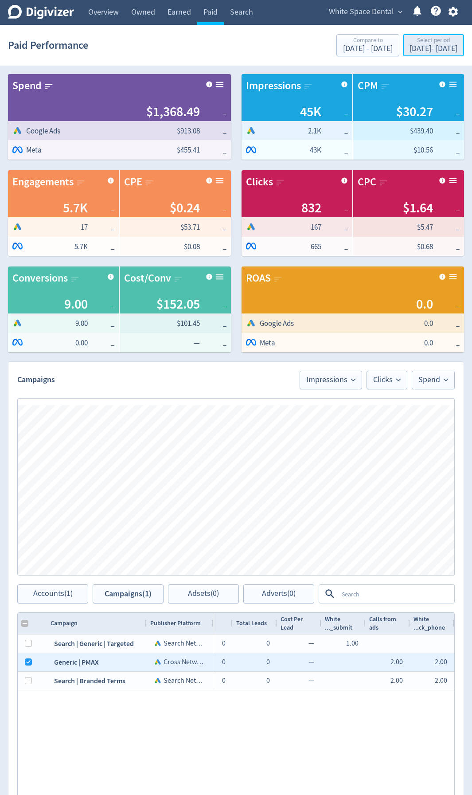
drag, startPoint x: 430, startPoint y: 39, endPoint x: 409, endPoint y: 55, distance: 26.6
click at [430, 39] on div "Select period" at bounding box center [433, 41] width 48 height 8
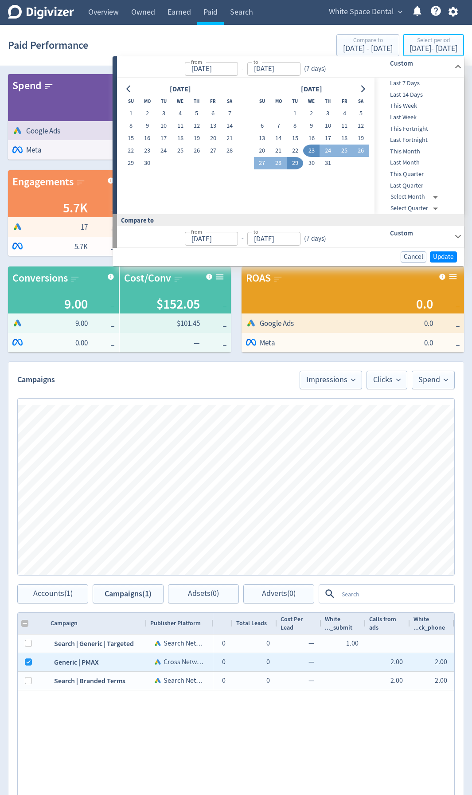
type input "[DATE]"
click at [314, 153] on button "23" at bounding box center [311, 150] width 16 height 12
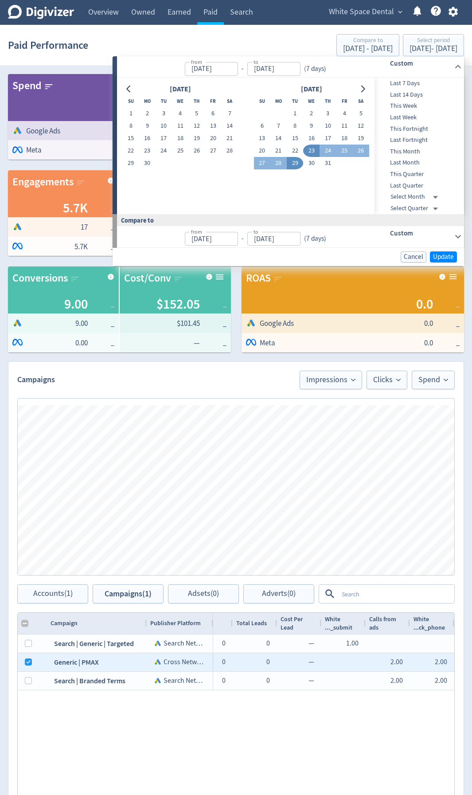
type input "[DATE]"
click at [442, 256] on span "Update" at bounding box center [443, 256] width 21 height 7
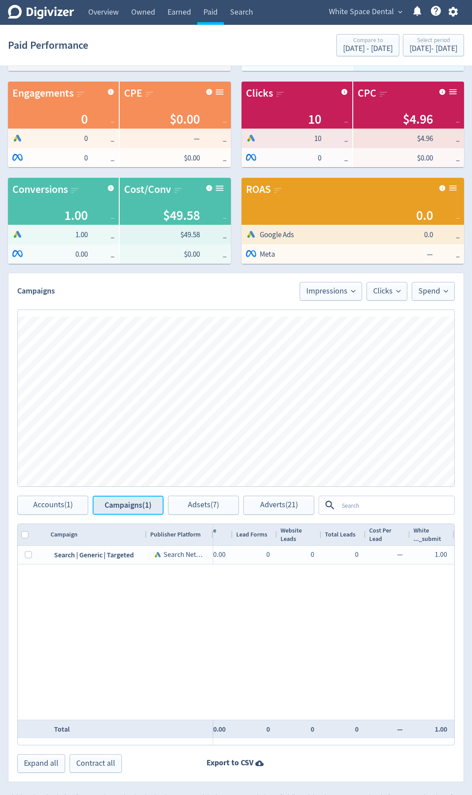
click at [133, 422] on button "Campaigns (1)" at bounding box center [128, 504] width 71 height 19
click at [425, 44] on div "Select period" at bounding box center [433, 41] width 48 height 8
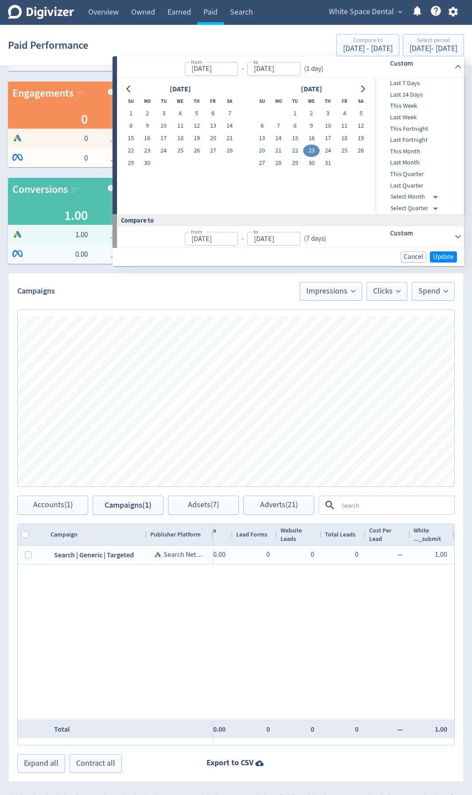
click at [220, 422] on div "White Space Dental N/A $49.58 132 $375.61 — 0 — 0.00% 0 — 0.00% 10 $4.96 7.58% …" at bounding box center [333, 632] width 241 height 174
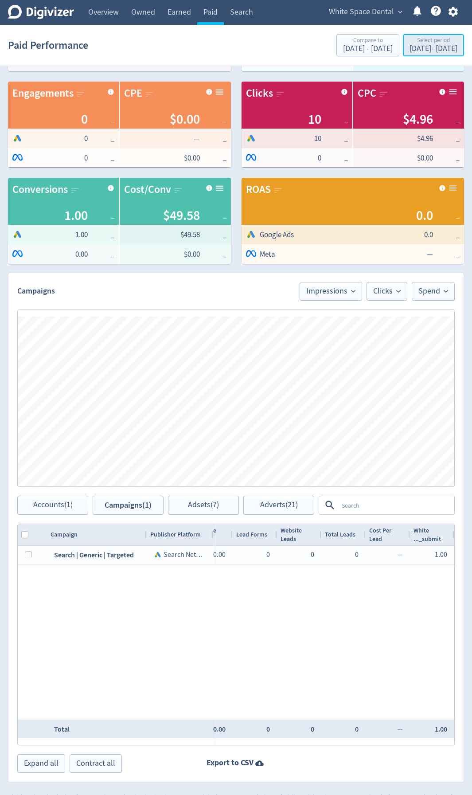
click at [420, 51] on div "[DATE] - [DATE]" at bounding box center [433, 49] width 48 height 8
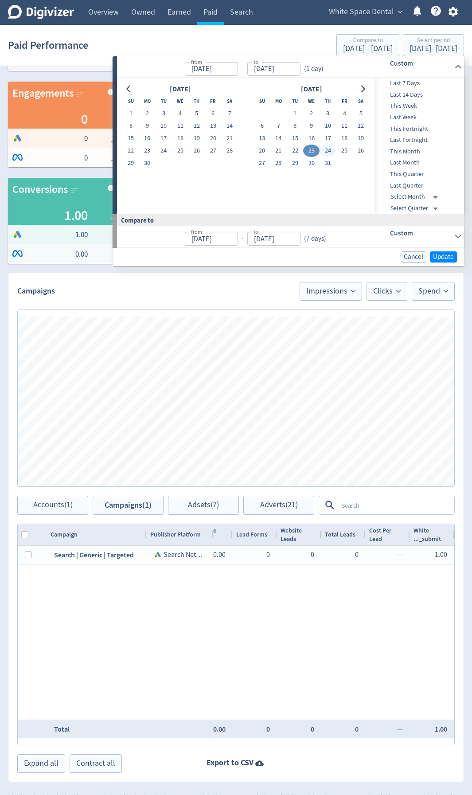
click at [331, 152] on button "24" at bounding box center [327, 150] width 16 height 12
type input "[DATE]"
click at [330, 152] on button "24" at bounding box center [327, 150] width 16 height 12
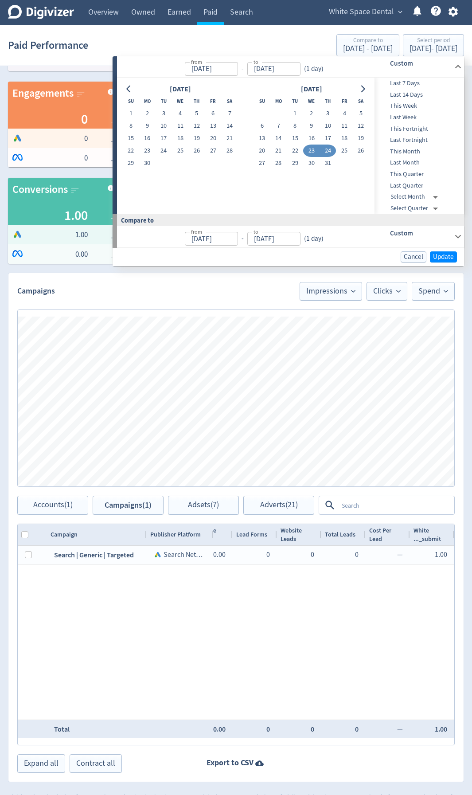
type input "[DATE]"
click at [445, 256] on span "Update" at bounding box center [443, 256] width 21 height 7
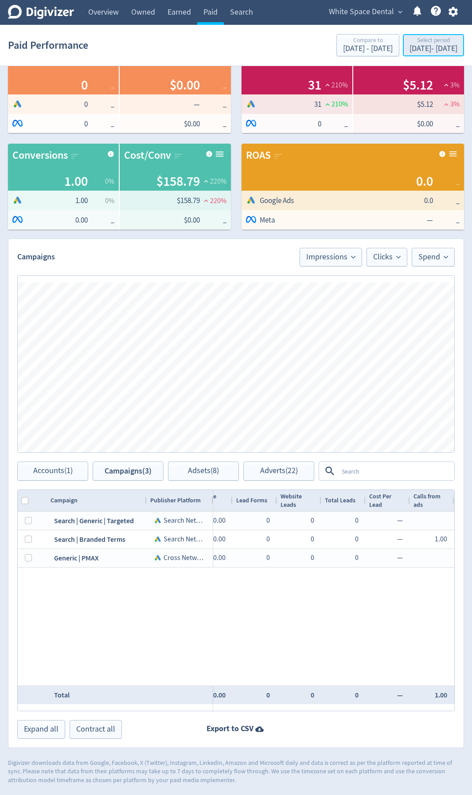
drag, startPoint x: 429, startPoint y: 49, endPoint x: 429, endPoint y: 55, distance: 6.2
click at [431, 48] on div "[DATE] - [DATE]" at bounding box center [433, 49] width 48 height 8
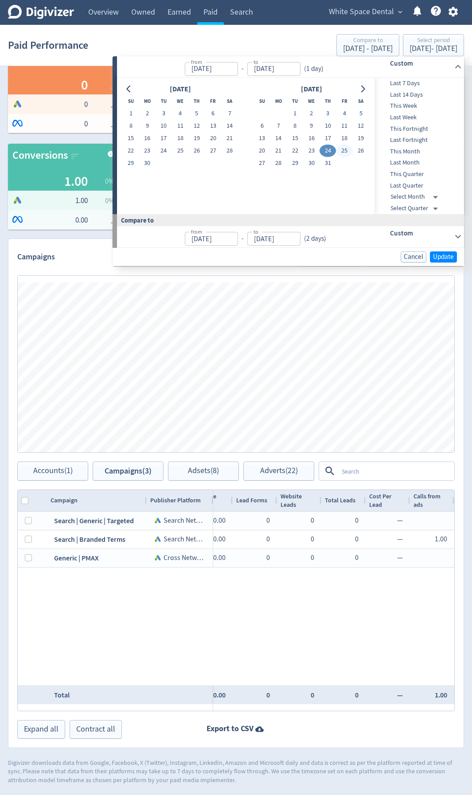
click at [342, 147] on button "25" at bounding box center [344, 150] width 16 height 12
type input "[DATE]"
click at [344, 152] on button "25" at bounding box center [344, 150] width 16 height 12
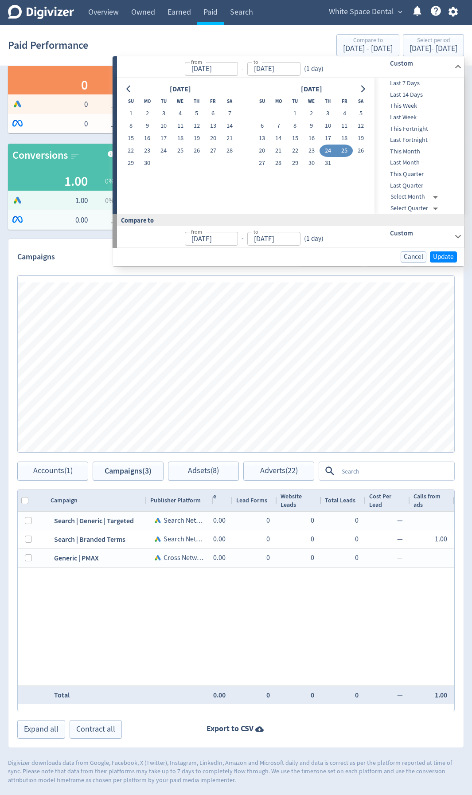
type input "[DATE]"
click at [436, 257] on span "Update" at bounding box center [443, 256] width 21 height 7
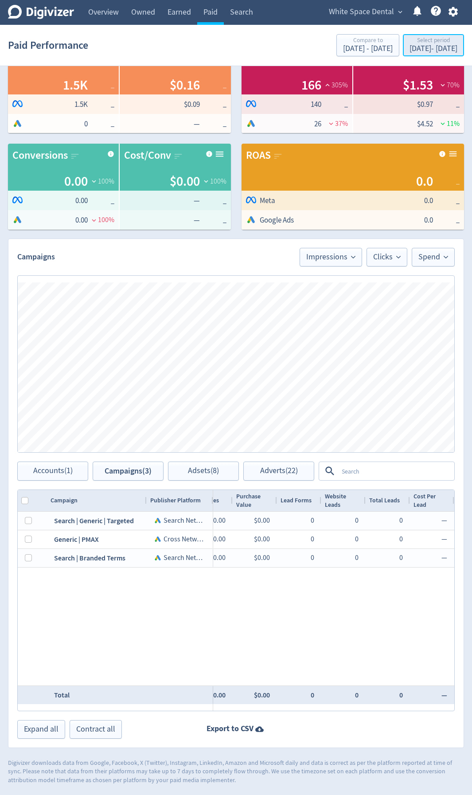
click at [440, 48] on div "[DATE] - [DATE]" at bounding box center [433, 49] width 48 height 8
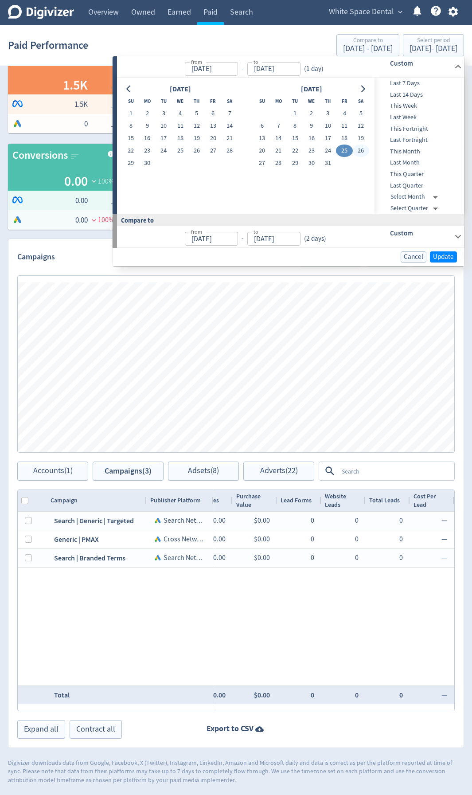
click at [364, 145] on button "26" at bounding box center [361, 150] width 16 height 12
type input "[DATE]"
click at [364, 149] on button "26" at bounding box center [361, 150] width 16 height 12
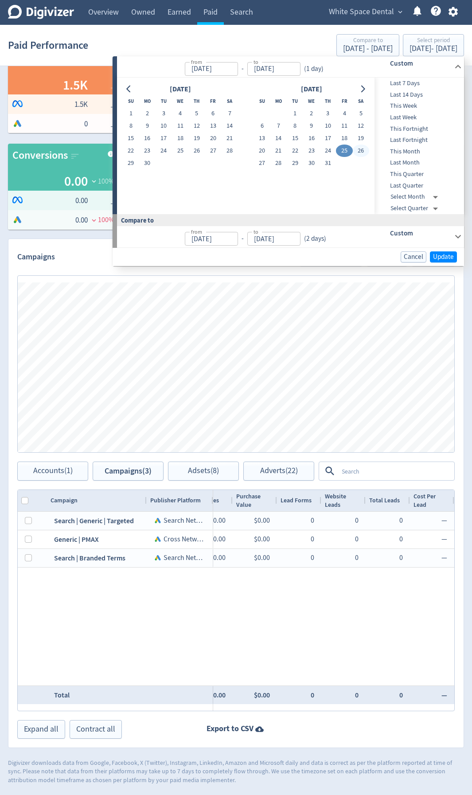
type input "[DATE]"
click at [442, 255] on span "Update" at bounding box center [443, 256] width 21 height 7
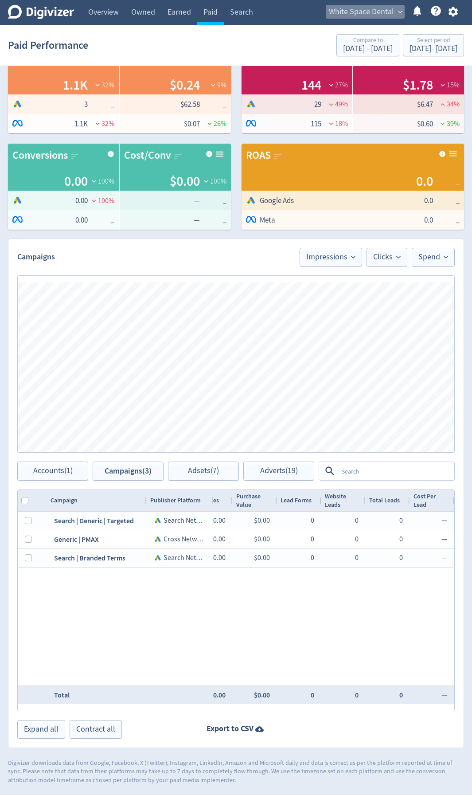
click at [389, 13] on span "White Space Dental" at bounding box center [361, 12] width 65 height 14
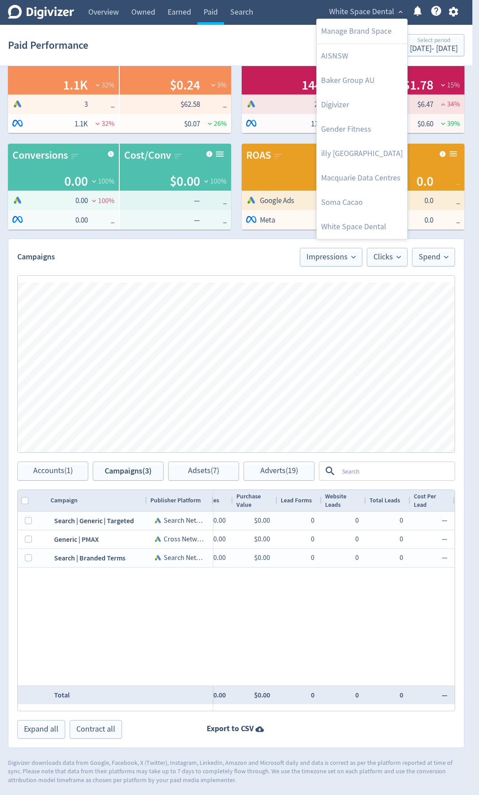
drag, startPoint x: 429, startPoint y: 709, endPoint x: 386, endPoint y: 714, distance: 43.8
click at [357, 422] on div at bounding box center [239, 397] width 479 height 795
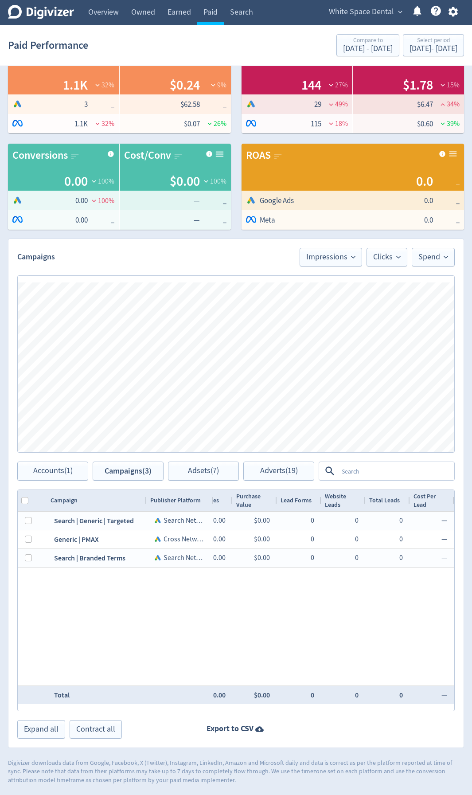
drag, startPoint x: 449, startPoint y: 710, endPoint x: 465, endPoint y: 710, distance: 16.4
click at [465, 422] on div "Spend $256.35 38 % Google Ads $187.75 32 % Logo of Meta Platforms -- Graphic cr…" at bounding box center [236, 362] width 472 height 843
click at [424, 48] on div "[DATE] - [DATE]" at bounding box center [433, 49] width 48 height 8
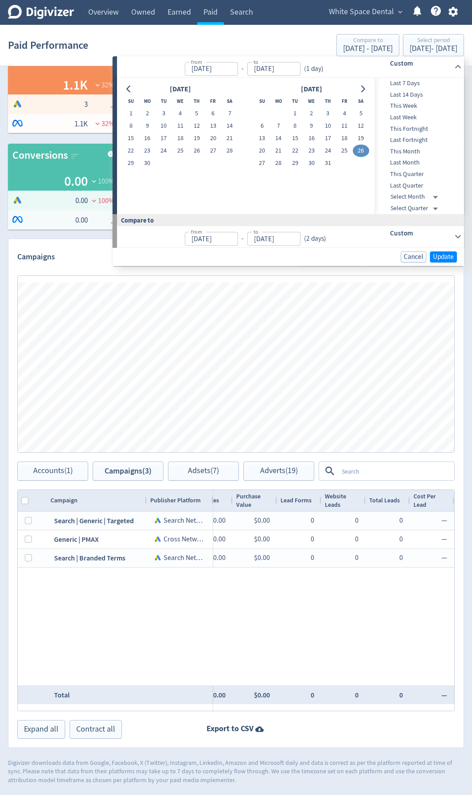
click at [234, 44] on div "Paid Performance Compare to [DATE] - [DATE] Select period [DATE] - [DATE]" at bounding box center [236, 45] width 456 height 28
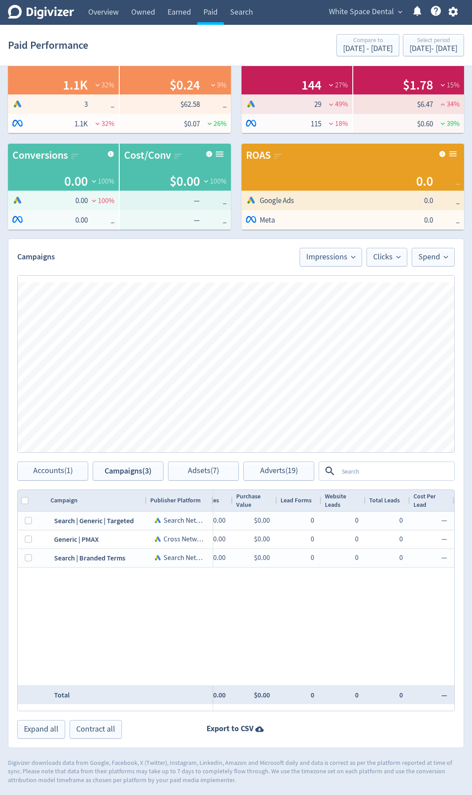
drag, startPoint x: 422, startPoint y: 711, endPoint x: 366, endPoint y: 714, distance: 56.4
click at [357, 422] on div "Campaigns Impressions Clicks Spend Spend Clicks Impressions Press Space or Ente…" at bounding box center [236, 492] width 456 height 509
click at [416, 46] on div "[DATE] - [DATE]" at bounding box center [433, 49] width 48 height 8
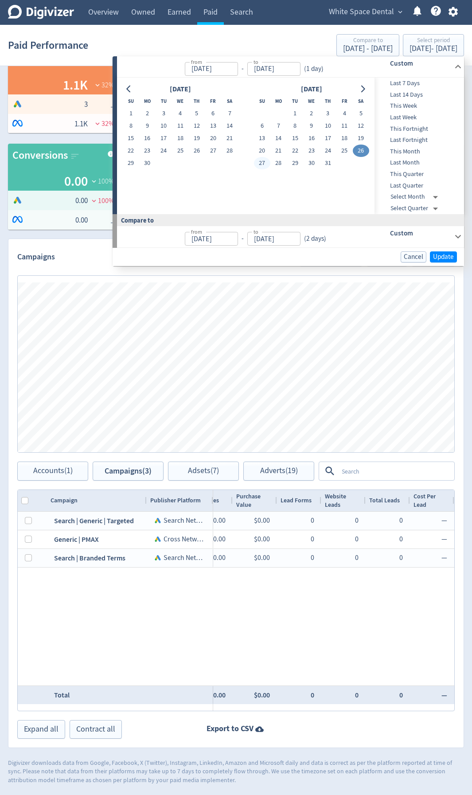
click at [258, 163] on button "27" at bounding box center [262, 163] width 16 height 12
type input "[DATE]"
click at [258, 164] on button "27" at bounding box center [262, 163] width 16 height 12
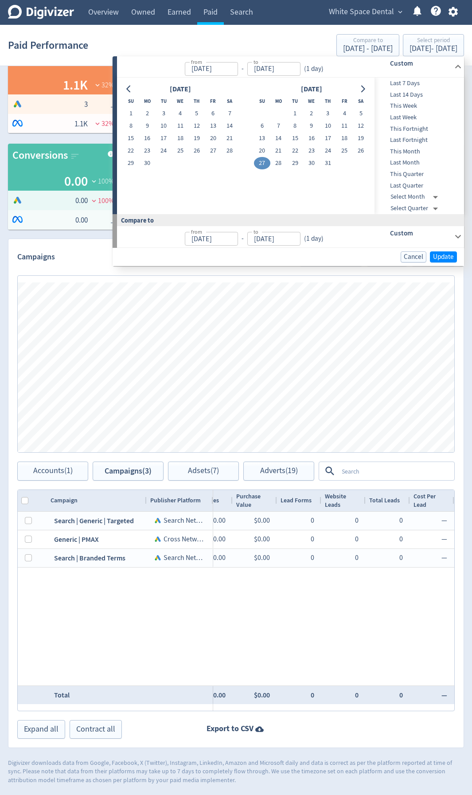
type input "[DATE]"
click at [448, 260] on span "Update" at bounding box center [443, 256] width 21 height 7
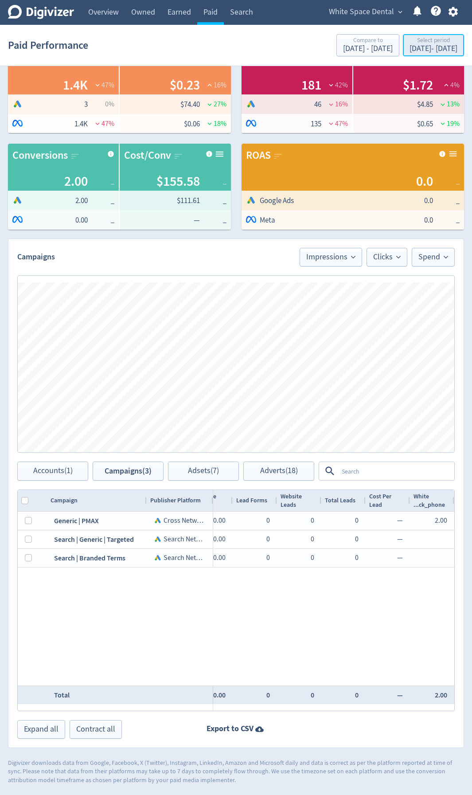
click at [443, 43] on div "Select period" at bounding box center [433, 41] width 48 height 8
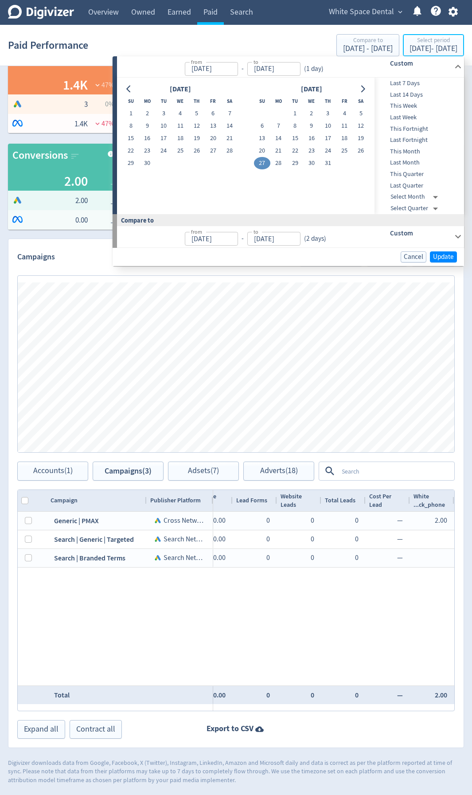
type input "[DATE]"
click at [281, 162] on button "28" at bounding box center [278, 163] width 16 height 12
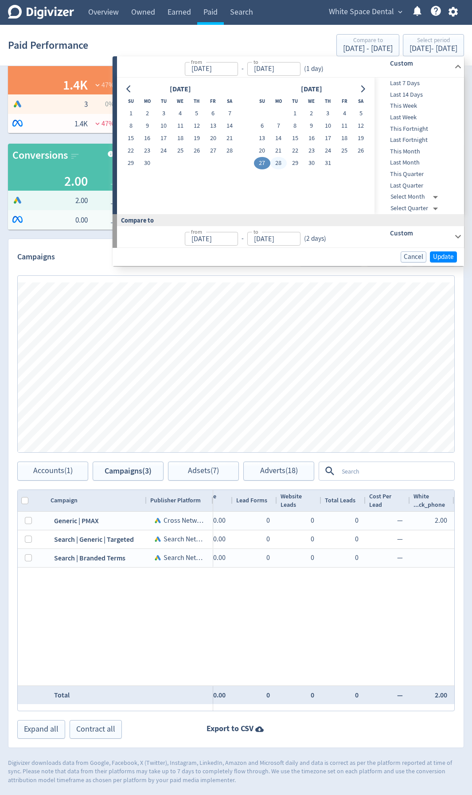
type input "[DATE]"
click at [282, 162] on button "28" at bounding box center [278, 163] width 16 height 12
type input "[DATE]"
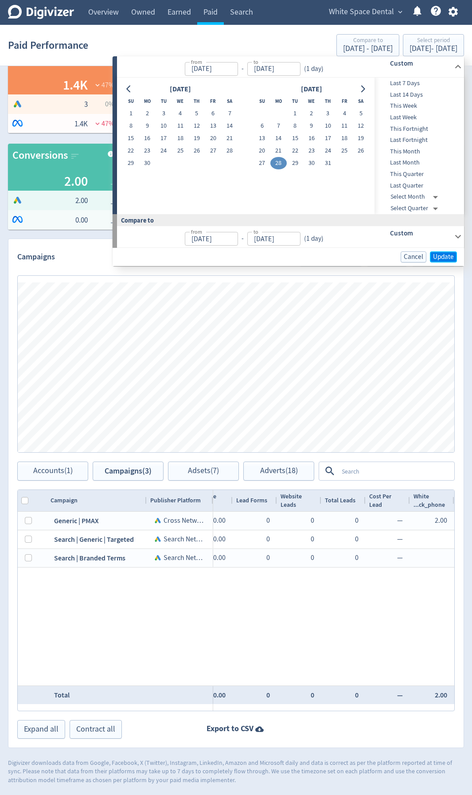
click at [445, 251] on button "Update" at bounding box center [443, 256] width 27 height 11
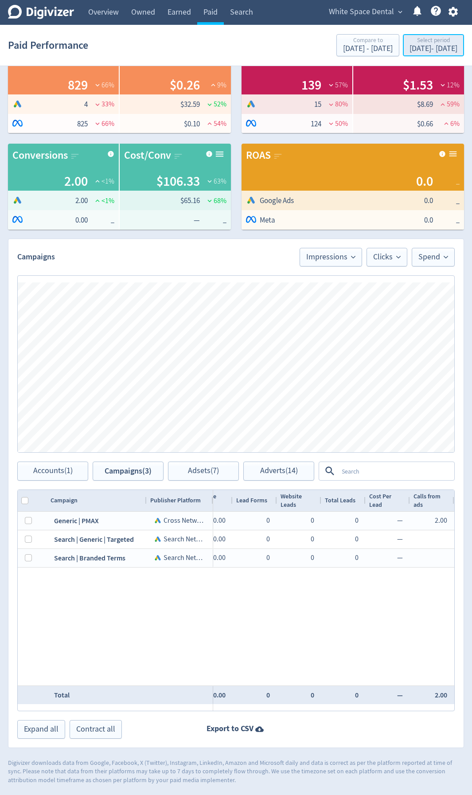
click at [448, 54] on div "Select period [DATE] - [DATE]" at bounding box center [433, 46] width 56 height 18
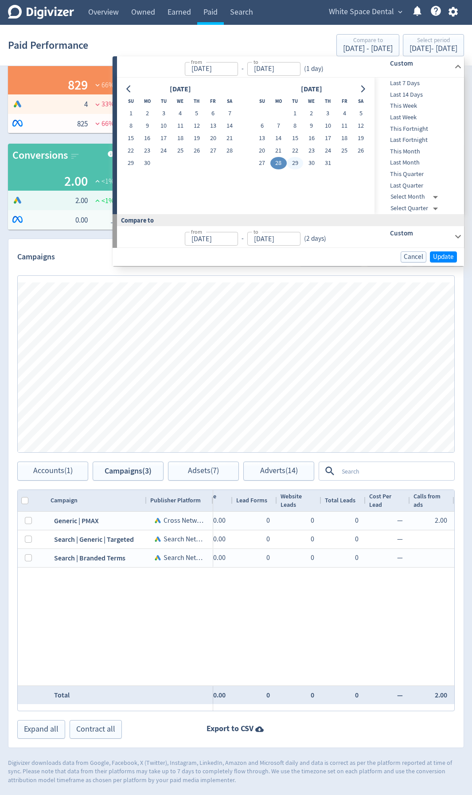
click at [297, 164] on button "29" at bounding box center [295, 163] width 16 height 12
type input "[DATE]"
click at [297, 164] on button "29" at bounding box center [295, 163] width 16 height 12
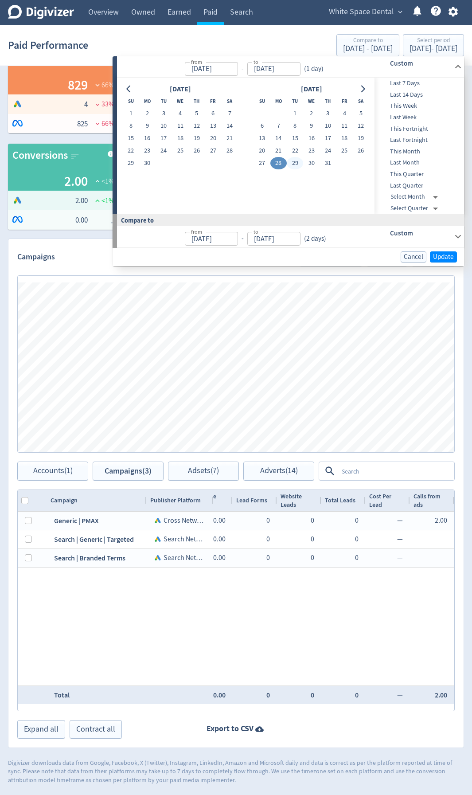
type input "[DATE]"
drag, startPoint x: 434, startPoint y: 253, endPoint x: 413, endPoint y: 342, distance: 91.4
click at [435, 253] on span "Update" at bounding box center [443, 256] width 21 height 7
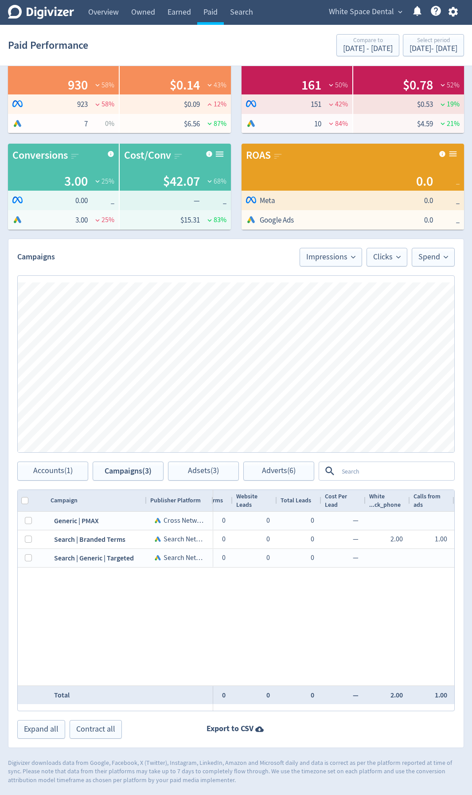
click at [404, 33] on div "Paid Performance Compare to [DATE] - [DATE] Select period [DATE] - [DATE]" at bounding box center [236, 45] width 456 height 28
click at [412, 46] on div "[DATE] - [DATE]" at bounding box center [433, 49] width 48 height 8
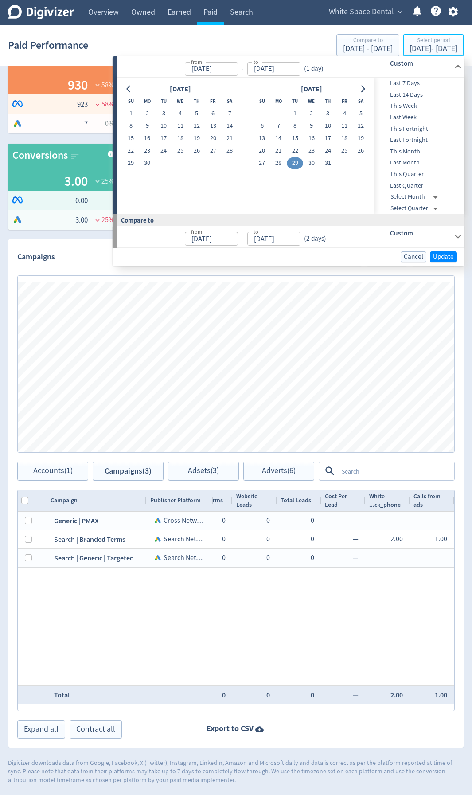
type input "[DATE]"
click at [319, 150] on button "23" at bounding box center [311, 150] width 16 height 12
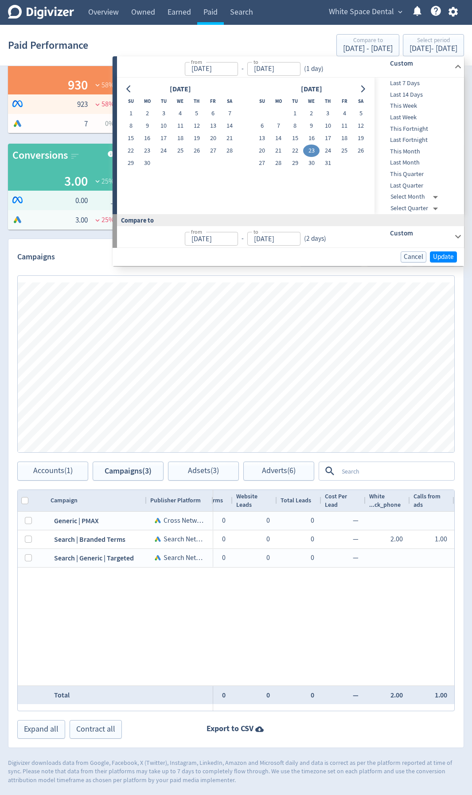
type input "[DATE]"
click at [326, 160] on button "31" at bounding box center [327, 163] width 16 height 12
type input "[DATE]"
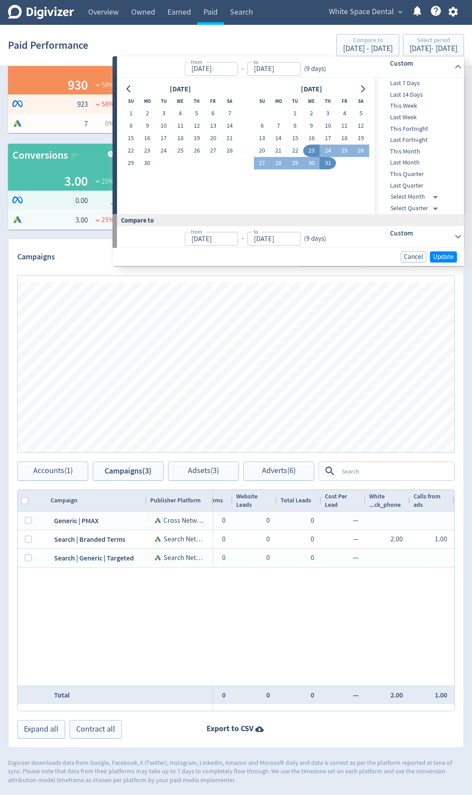
click at [438, 249] on div "Cancel Update" at bounding box center [288, 257] width 351 height 18
click at [442, 253] on span "Update" at bounding box center [443, 256] width 21 height 7
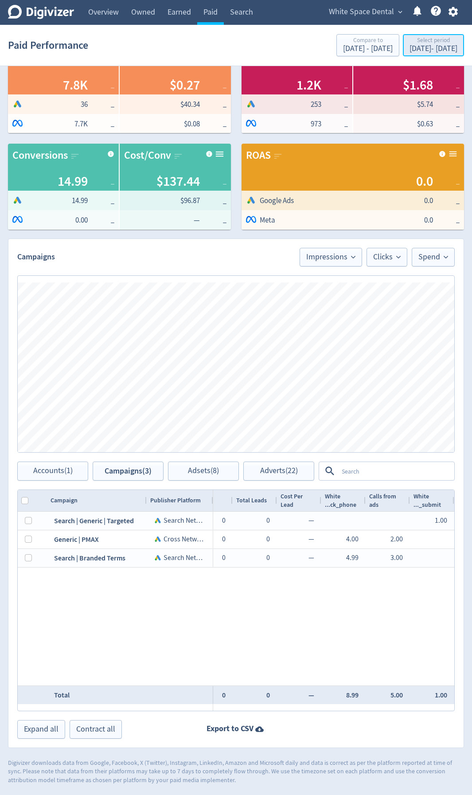
click at [409, 44] on div "Select period" at bounding box center [433, 41] width 48 height 8
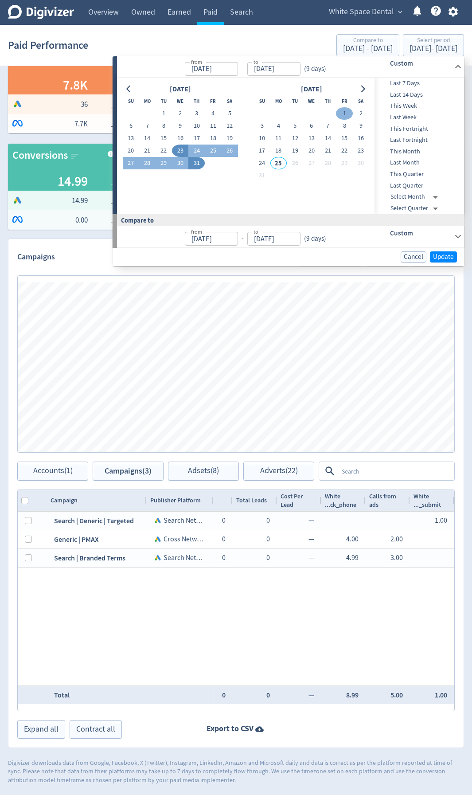
click at [347, 113] on button "1" at bounding box center [344, 113] width 16 height 12
type input "[DATE]"
click at [325, 126] on button "7" at bounding box center [327, 126] width 16 height 12
type input "[DATE]"
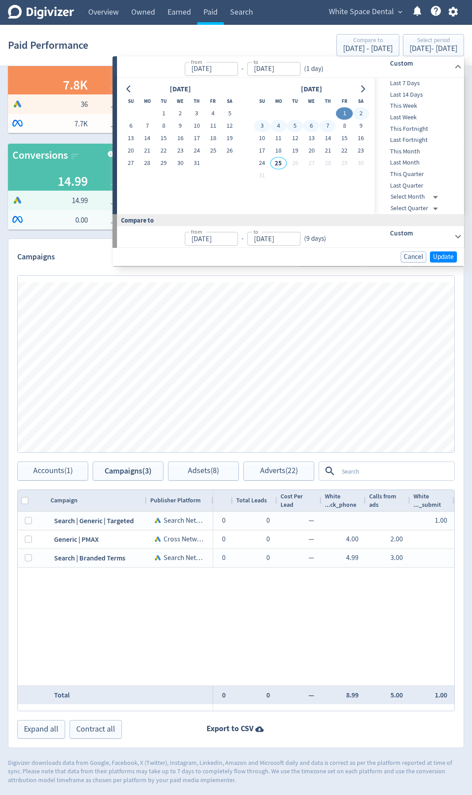
type input "[DATE]"
click at [433, 260] on span "Update" at bounding box center [443, 256] width 21 height 7
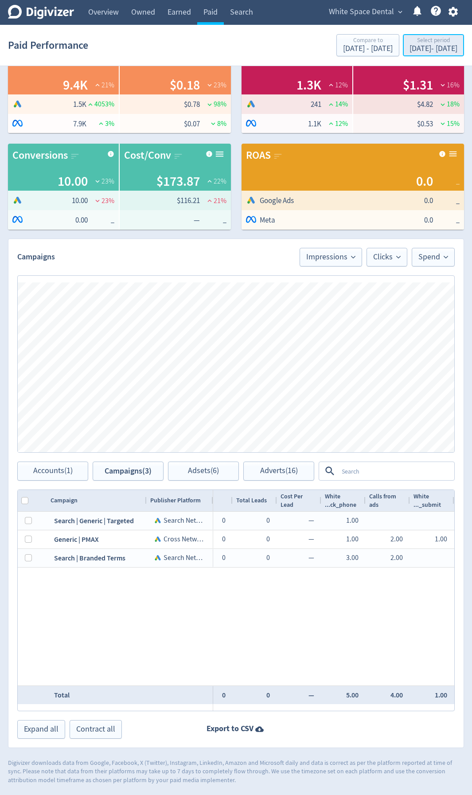
click at [432, 51] on div "[DATE] - [DATE]" at bounding box center [433, 49] width 48 height 8
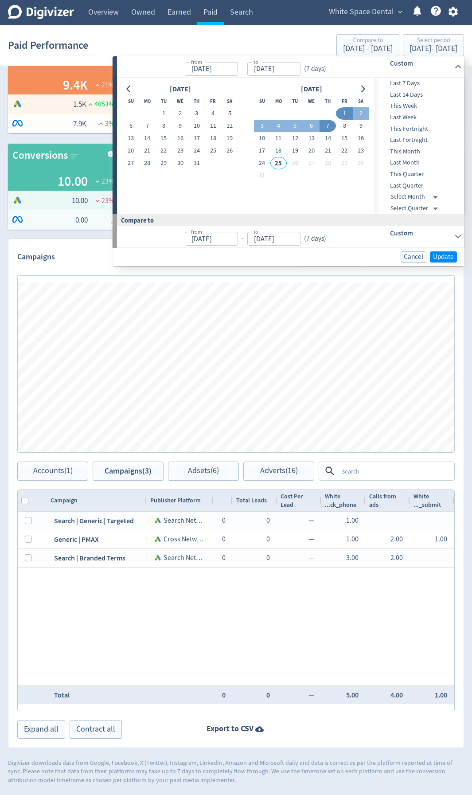
click at [343, 115] on button "1" at bounding box center [344, 113] width 16 height 12
type input "[DATE]"
click at [436, 257] on span "Update" at bounding box center [443, 256] width 21 height 7
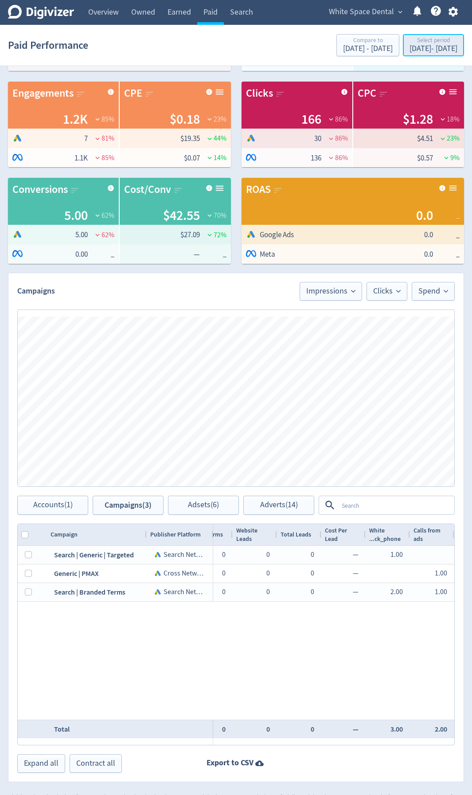
click at [427, 36] on button "Select period [DATE] - [DATE]" at bounding box center [433, 45] width 61 height 22
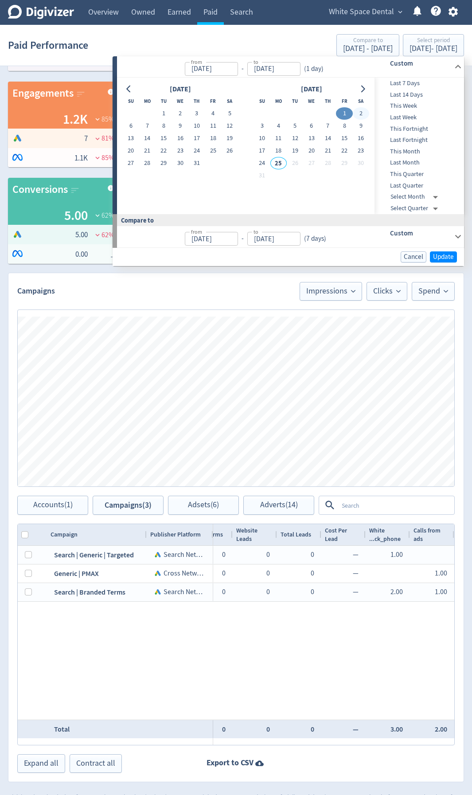
click at [357, 118] on button "2" at bounding box center [361, 113] width 16 height 12
type input "[DATE]"
click at [366, 113] on button "2" at bounding box center [361, 113] width 16 height 12
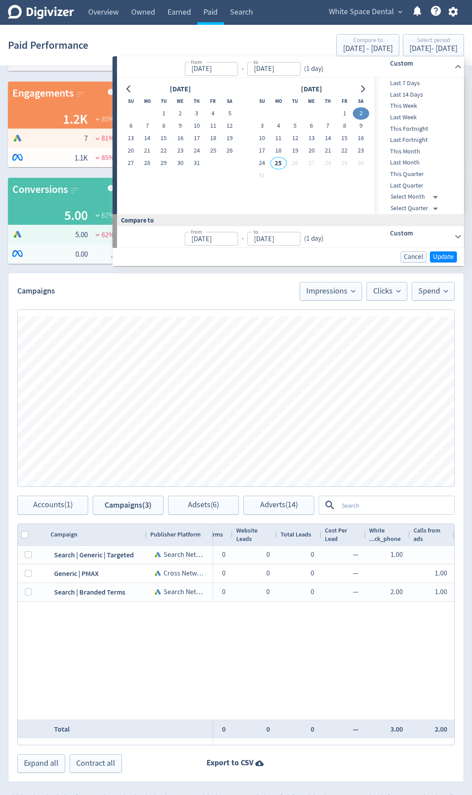
type input "[DATE]"
click at [452, 256] on span "Update" at bounding box center [443, 256] width 21 height 7
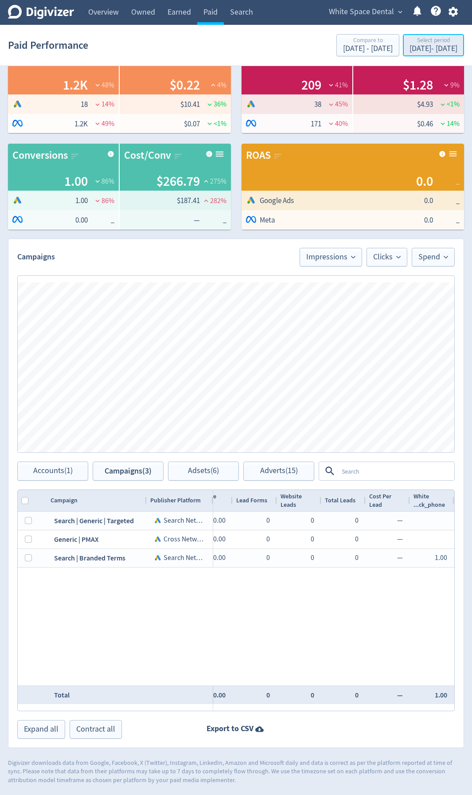
click at [432, 42] on div "Select period" at bounding box center [433, 41] width 48 height 8
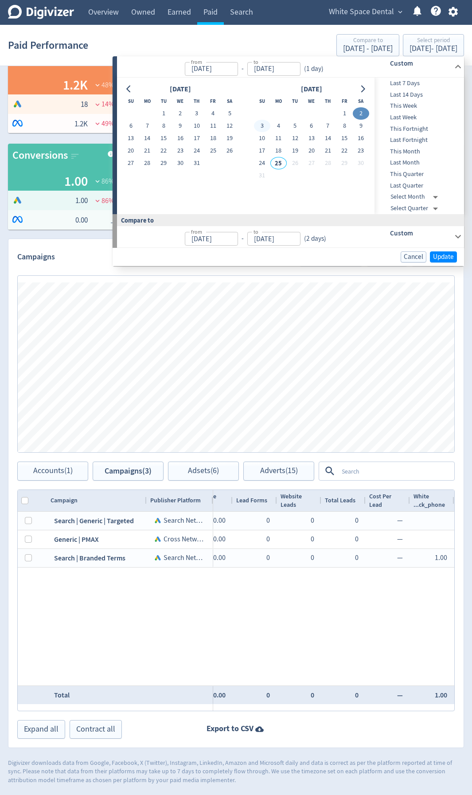
click at [257, 123] on button "3" at bounding box center [262, 126] width 16 height 12
type input "[DATE]"
click at [261, 124] on button "3" at bounding box center [262, 126] width 16 height 12
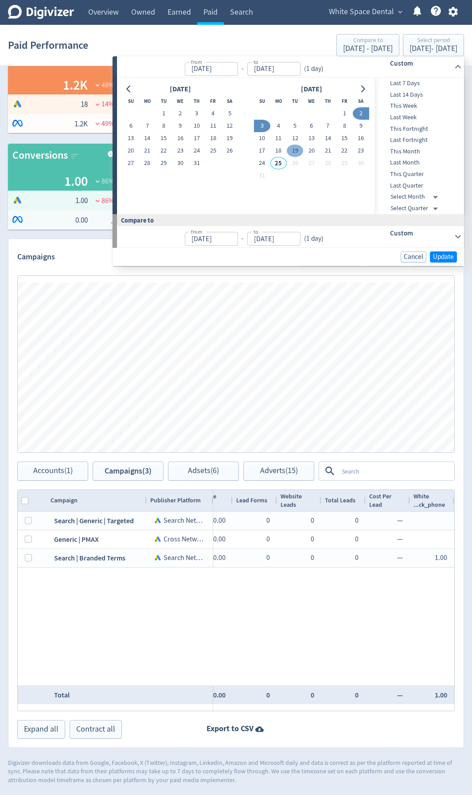
type input "[DATE]"
click at [442, 257] on span "Update" at bounding box center [443, 256] width 21 height 7
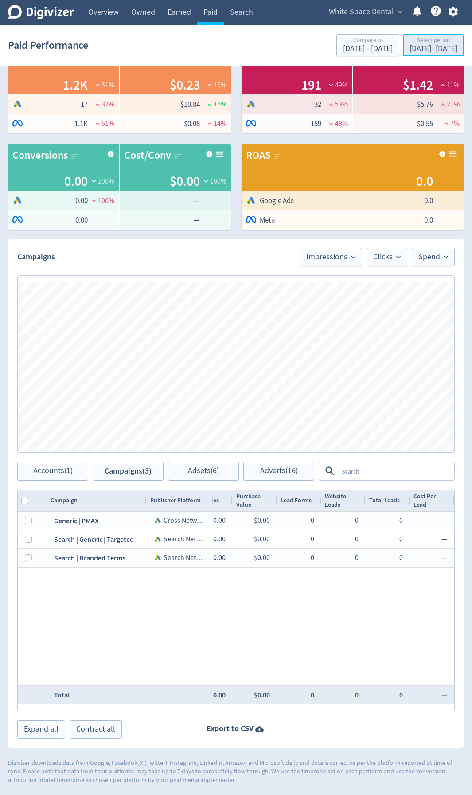
click at [447, 39] on div "Select period" at bounding box center [433, 41] width 48 height 8
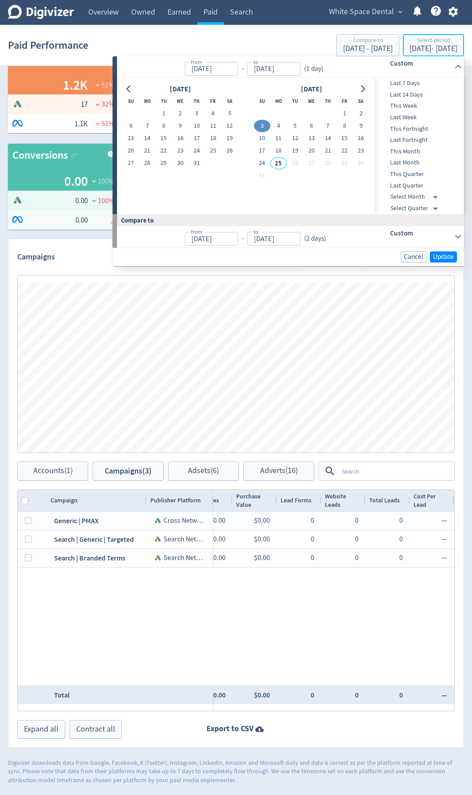
type input "[DATE]"
click at [278, 132] on button "11" at bounding box center [278, 138] width 16 height 12
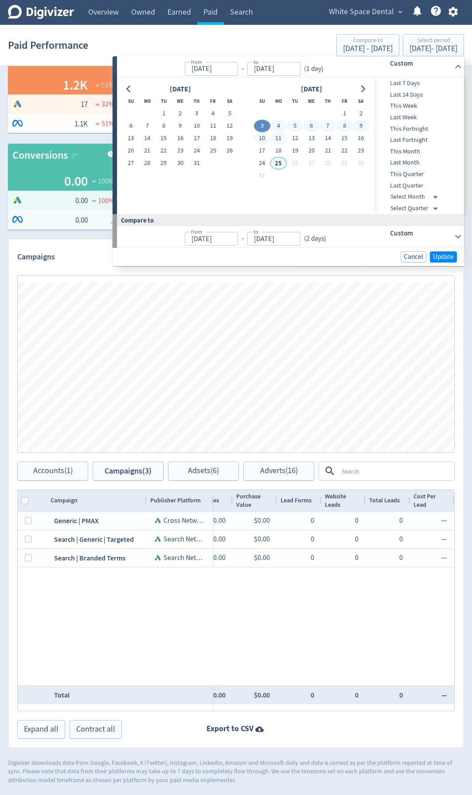
type input "[DATE]"
click at [277, 127] on button "4" at bounding box center [278, 126] width 16 height 12
type input "[DATE]"
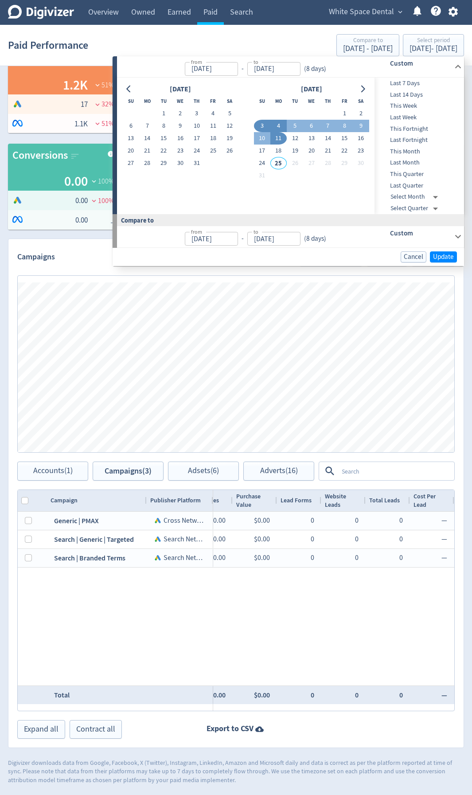
type input "[DATE]"
click at [441, 253] on span "Update" at bounding box center [443, 256] width 21 height 7
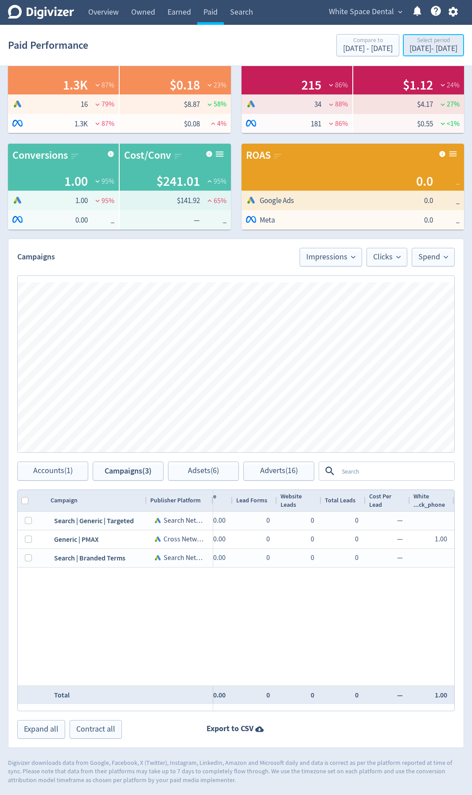
click at [433, 41] on div "Select period" at bounding box center [433, 41] width 48 height 8
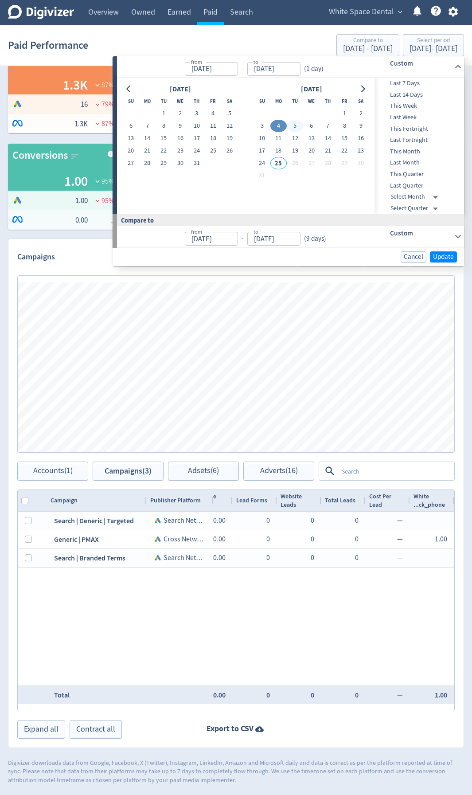
click at [296, 124] on button "5" at bounding box center [295, 126] width 16 height 12
type input "[DATE]"
click at [296, 124] on button "5" at bounding box center [295, 126] width 16 height 12
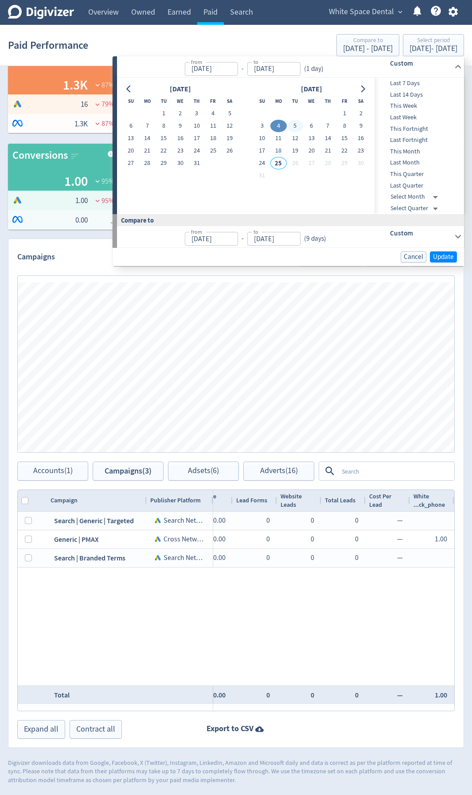
type input "[DATE]"
click at [436, 253] on span "Update" at bounding box center [443, 256] width 21 height 7
